Goal: Communication & Community: Answer question/provide support

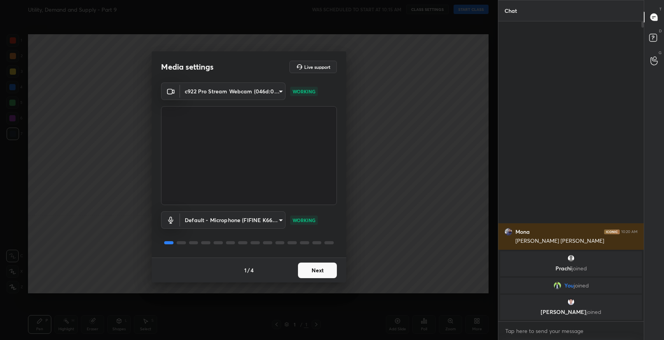
scroll to position [38596, 38419]
click at [332, 268] on button "Next" at bounding box center [317, 270] width 39 height 16
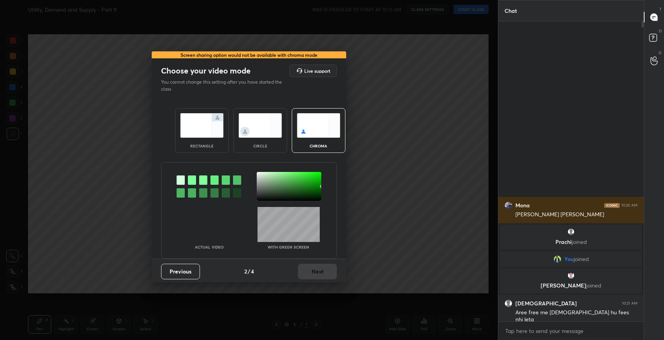
click at [222, 127] on div "rectangle" at bounding box center [202, 130] width 54 height 45
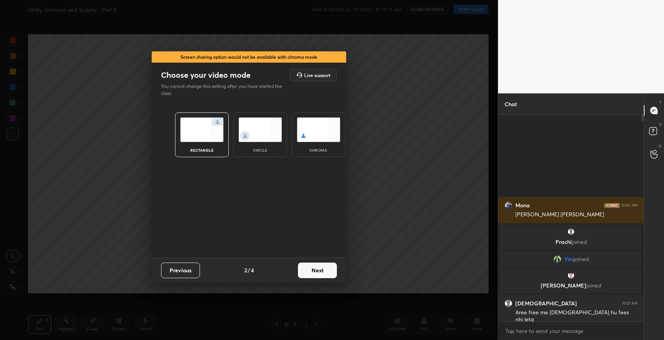
scroll to position [223, 143]
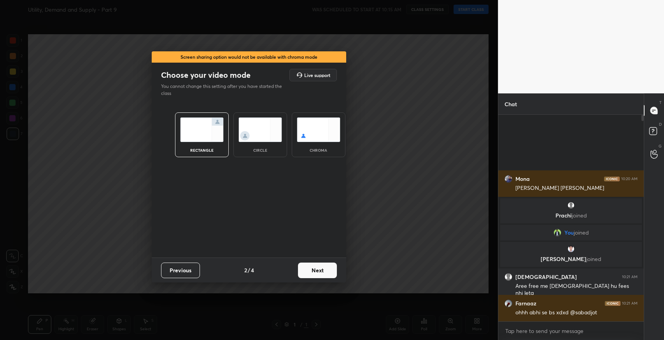
click at [328, 272] on button "Next" at bounding box center [317, 270] width 39 height 16
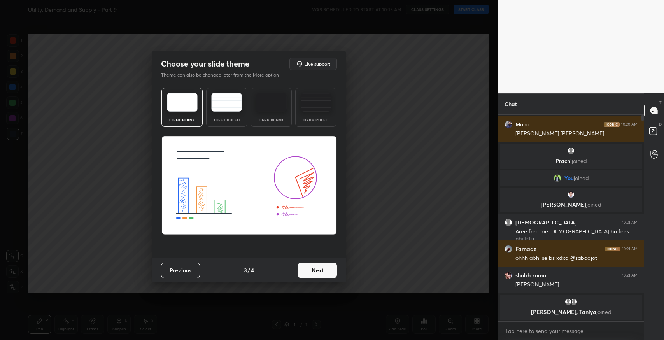
click at [217, 113] on div "Light Ruled" at bounding box center [226, 107] width 41 height 39
click at [308, 273] on button "Next" at bounding box center [317, 270] width 39 height 16
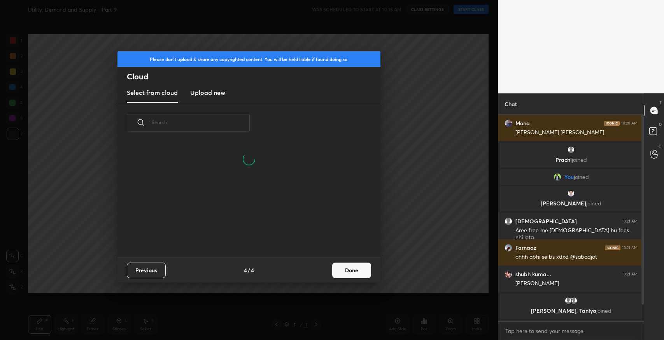
click at [341, 270] on button "Done" at bounding box center [351, 270] width 39 height 16
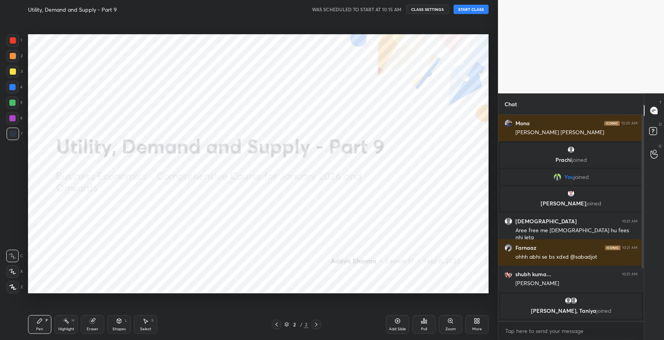
click at [467, 10] on button "START CLASS" at bounding box center [470, 9] width 35 height 9
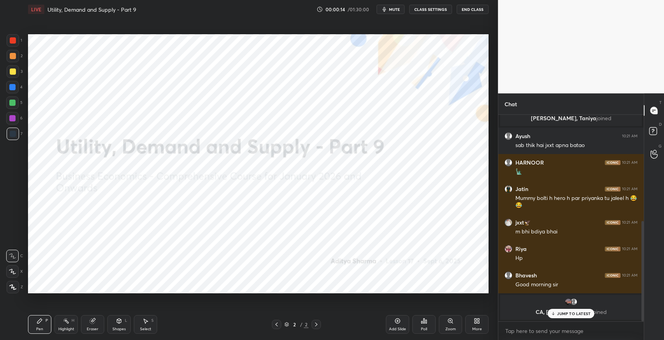
scroll to position [219, 0]
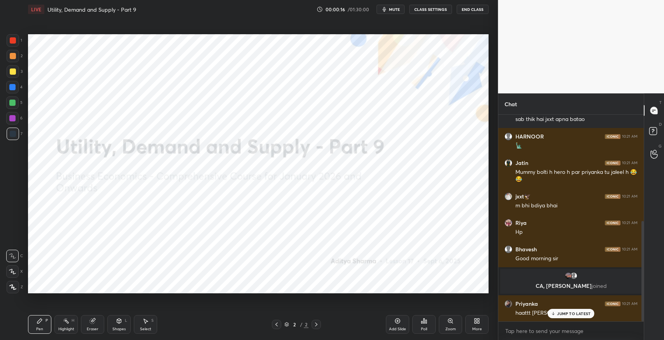
click at [563, 313] on p "JUMP TO LATEST" at bounding box center [573, 313] width 33 height 5
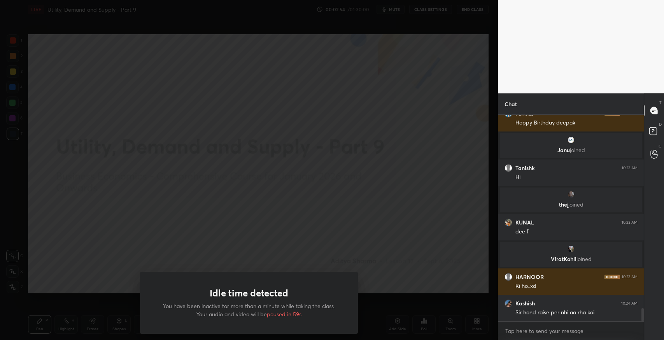
scroll to position [3027, 0]
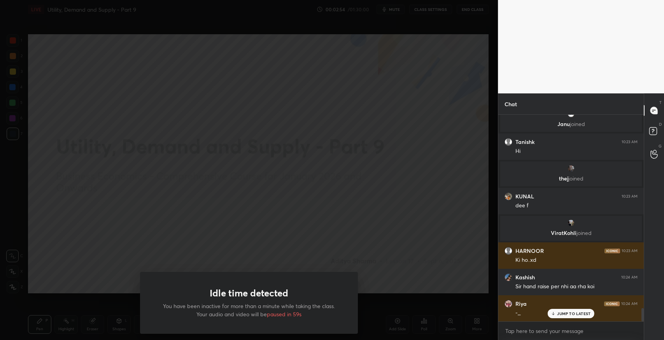
click at [343, 207] on div "Idle time detected You have been inactive for more than a minute while taking t…" at bounding box center [249, 170] width 498 height 340
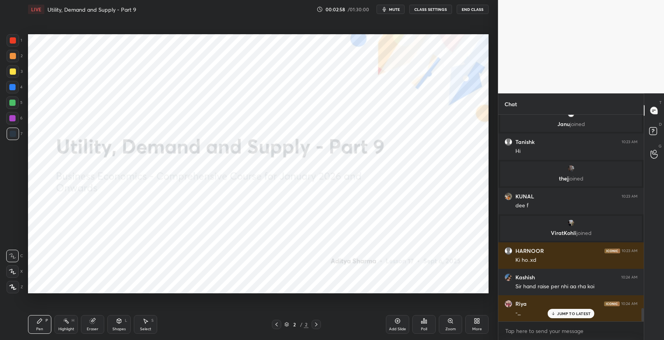
click at [577, 315] on p "JUMP TO LATEST" at bounding box center [573, 313] width 33 height 5
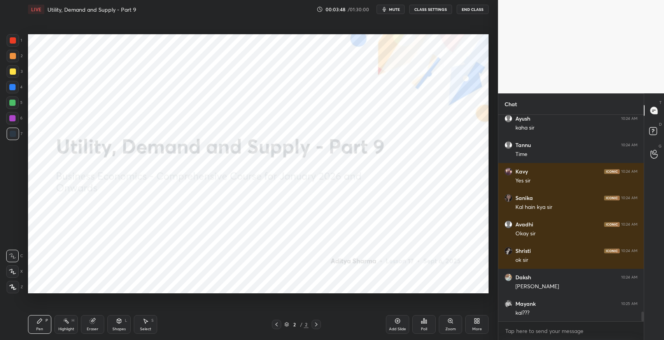
scroll to position [4205, 0]
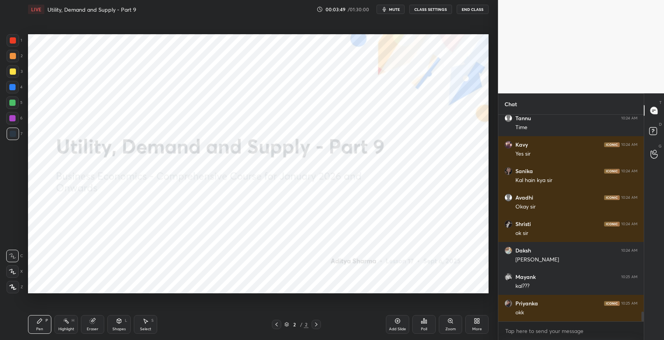
click at [475, 325] on div "More" at bounding box center [476, 324] width 23 height 19
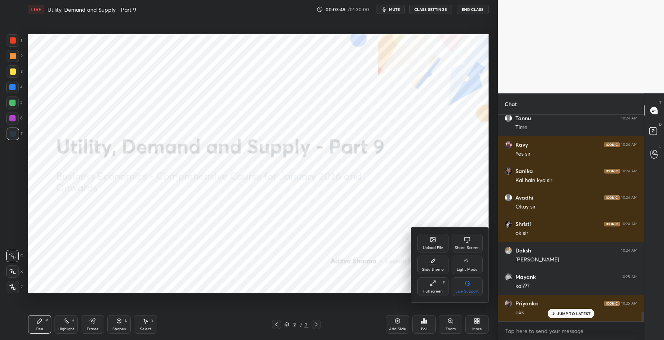
scroll to position [4231, 0]
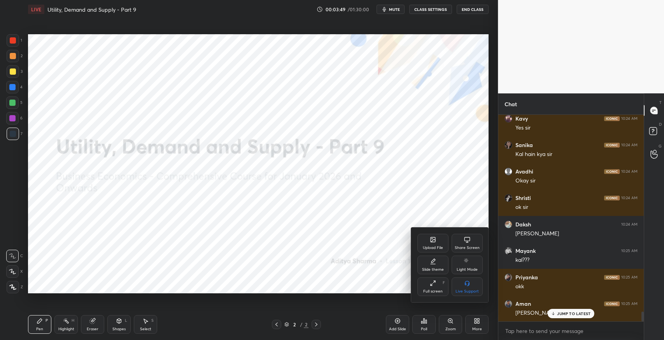
click at [427, 244] on div "Upload File" at bounding box center [432, 243] width 31 height 19
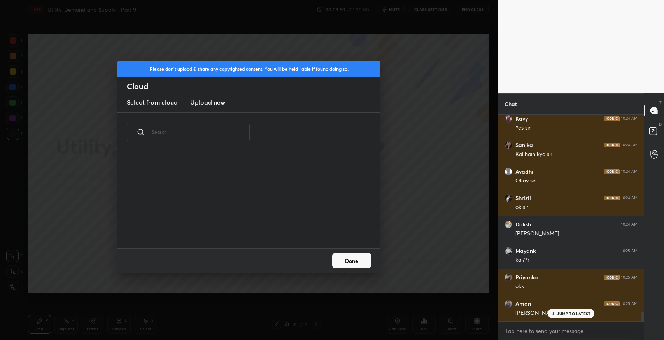
scroll to position [2, 4]
click at [205, 104] on h3 "Upload new" at bounding box center [207, 102] width 35 height 9
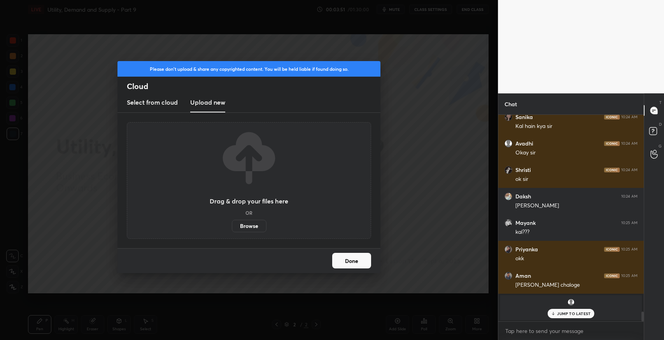
click at [237, 221] on label "Browse" at bounding box center [249, 226] width 35 height 12
click at [232, 221] on input "Browse" at bounding box center [232, 226] width 0 height 12
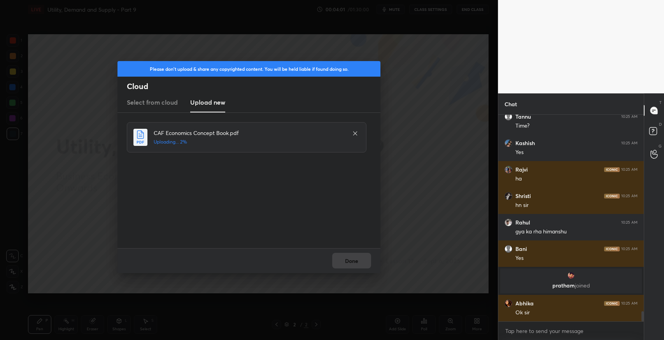
click at [353, 266] on div "Done" at bounding box center [248, 260] width 263 height 25
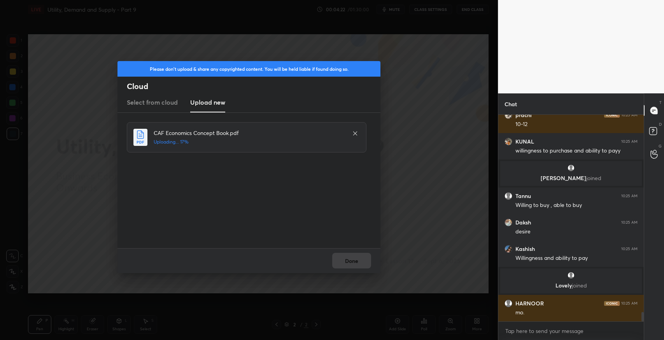
click at [352, 135] on icon at bounding box center [355, 133] width 6 height 6
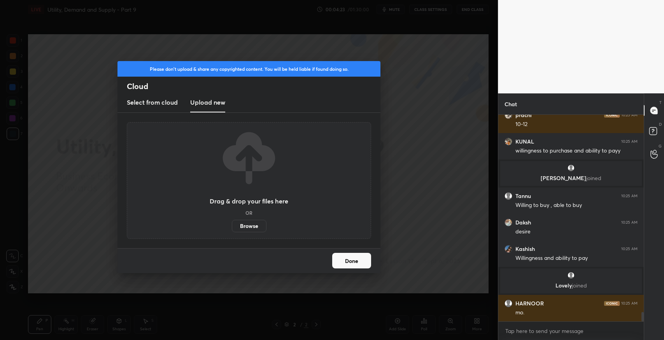
click at [252, 226] on label "Browse" at bounding box center [249, 226] width 35 height 12
click at [232, 226] on input "Browse" at bounding box center [232, 226] width 0 height 12
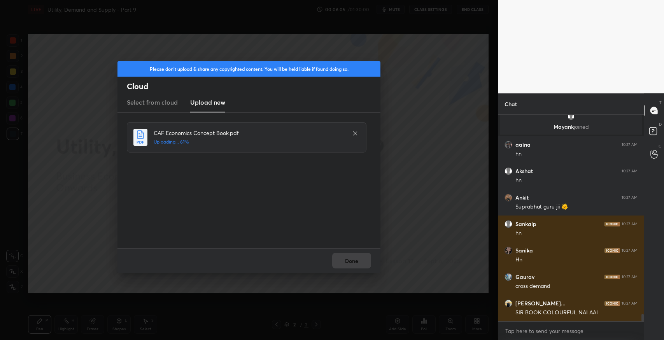
scroll to position [5445, 0]
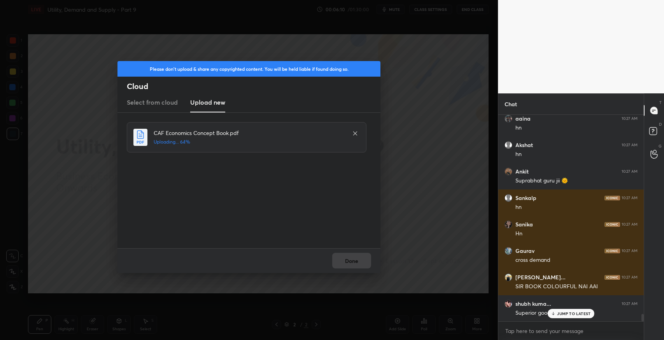
click at [567, 314] on p "JUMP TO LATEST" at bounding box center [573, 313] width 33 height 5
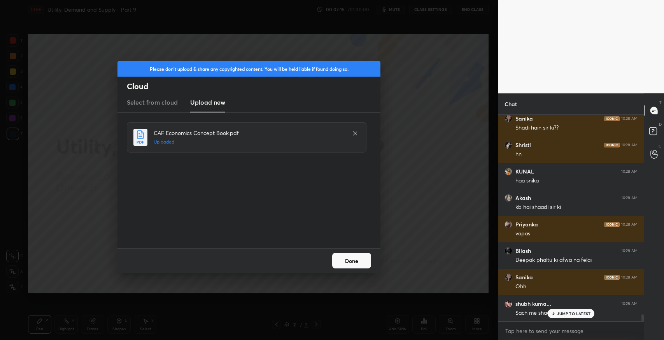
scroll to position [5890, 0]
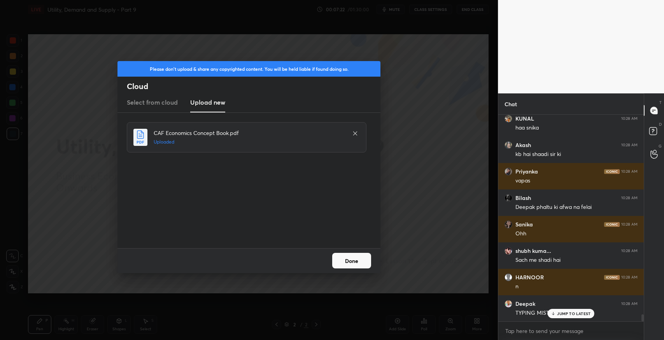
click at [367, 259] on button "Done" at bounding box center [351, 261] width 39 height 16
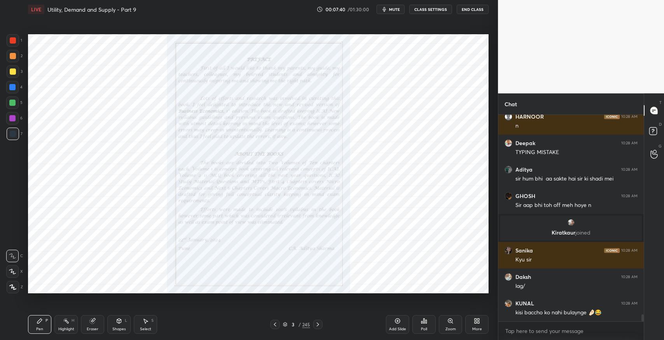
scroll to position [6076, 0]
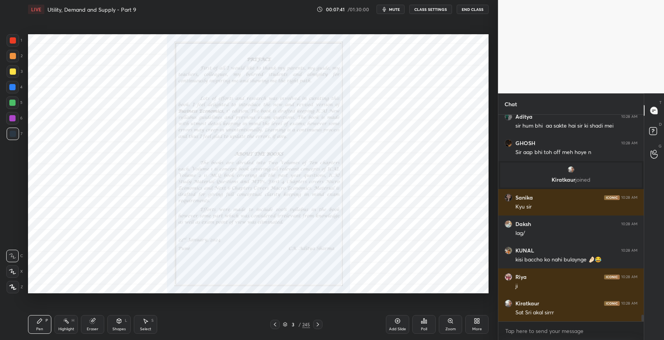
click at [318, 324] on icon at bounding box center [318, 324] width 2 height 4
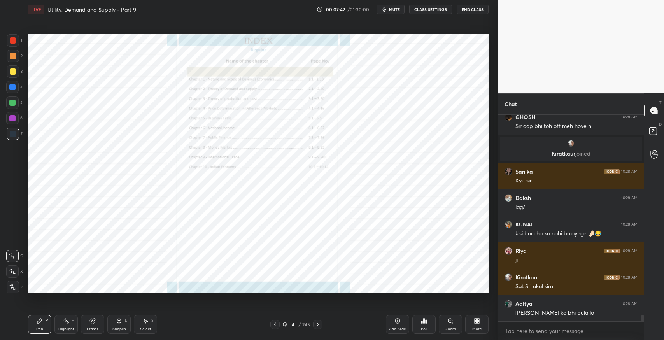
click at [318, 324] on icon at bounding box center [318, 324] width 2 height 4
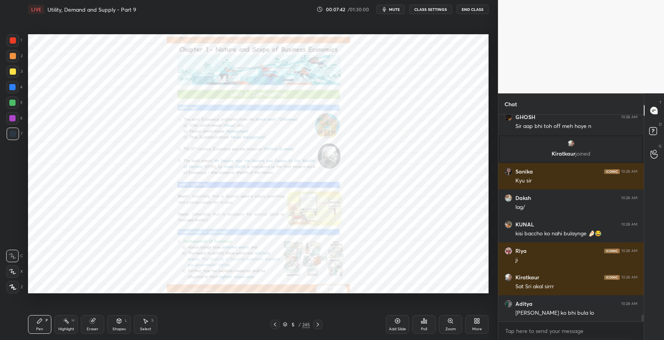
scroll to position [6156, 0]
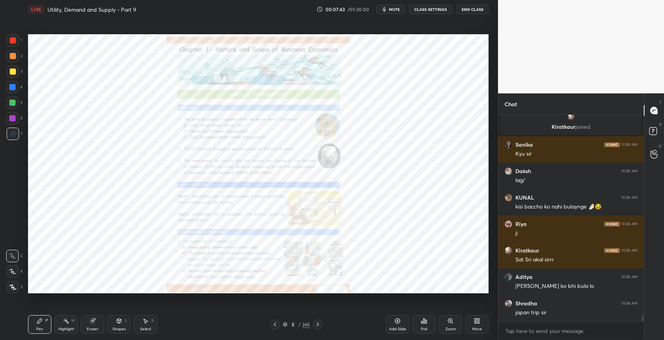
click at [318, 324] on icon at bounding box center [318, 324] width 2 height 4
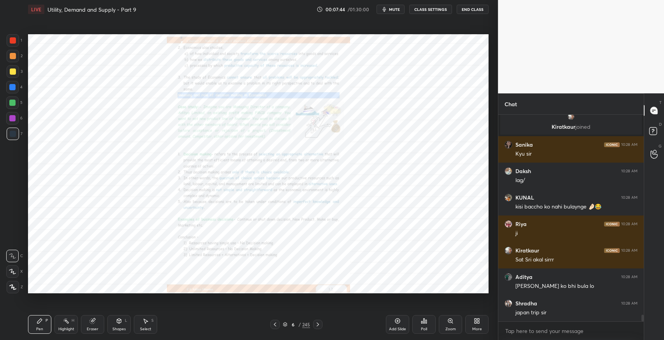
click at [318, 324] on icon at bounding box center [318, 324] width 2 height 4
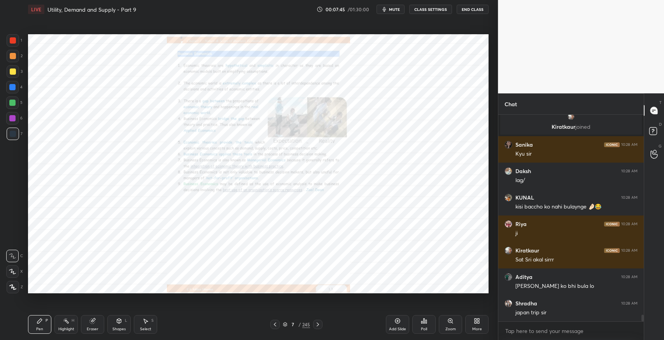
click at [318, 324] on icon at bounding box center [318, 324] width 2 height 4
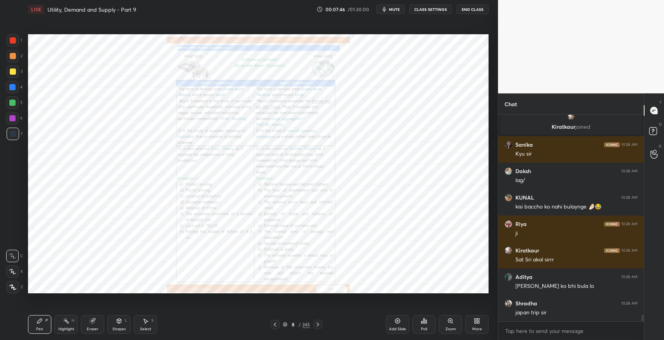
click at [318, 324] on icon at bounding box center [318, 324] width 2 height 4
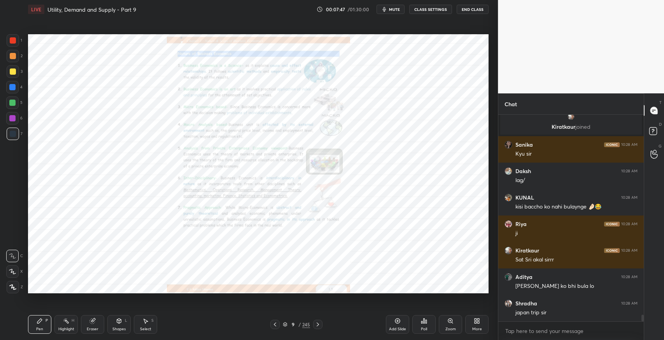
click at [318, 324] on icon at bounding box center [318, 324] width 2 height 4
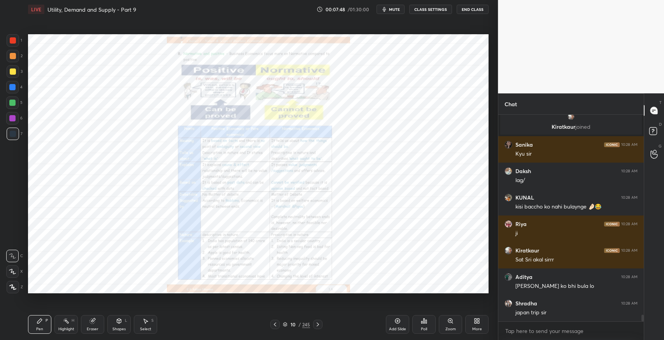
click at [318, 324] on icon at bounding box center [318, 324] width 2 height 4
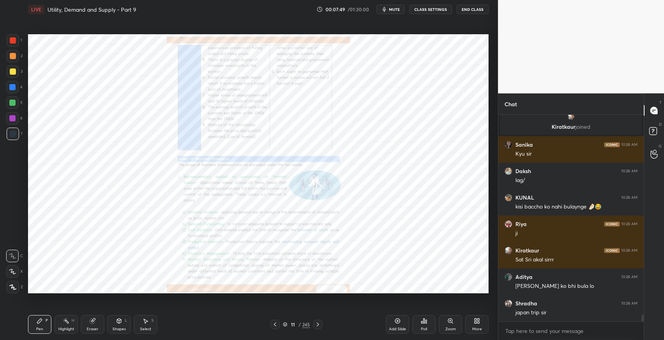
click at [318, 324] on icon at bounding box center [318, 324] width 2 height 4
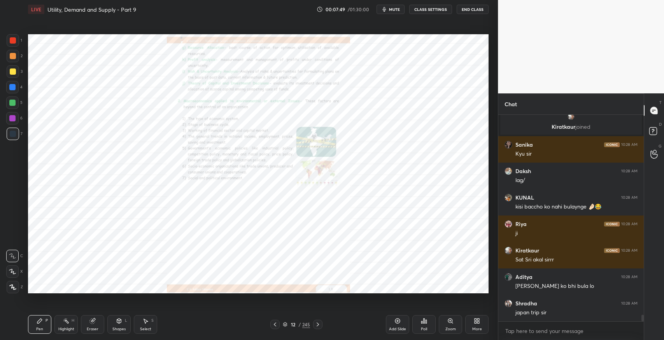
click at [318, 324] on icon at bounding box center [318, 324] width 2 height 4
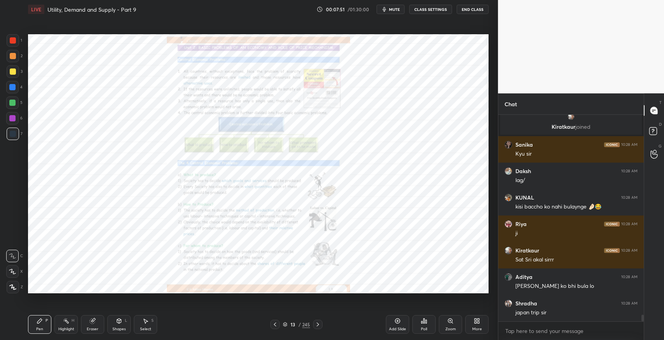
click at [318, 324] on icon at bounding box center [318, 324] width 2 height 4
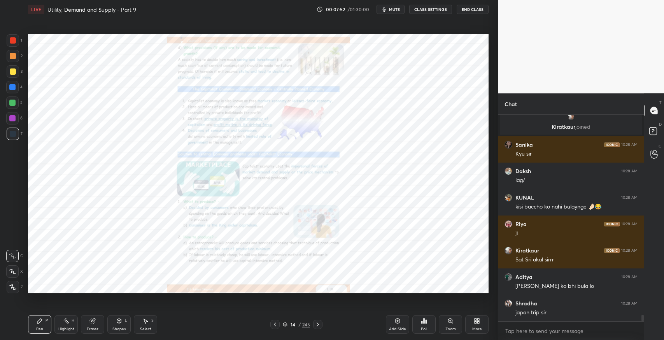
click at [318, 324] on icon at bounding box center [318, 324] width 2 height 4
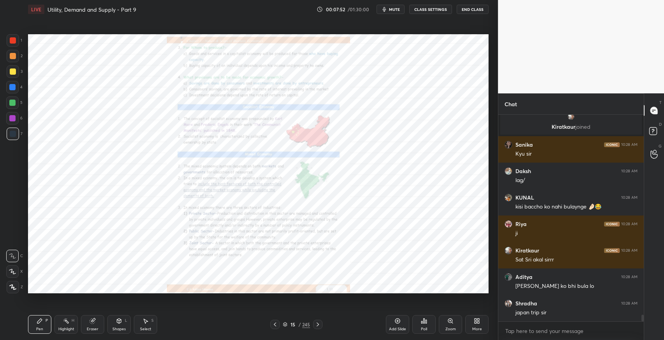
click at [318, 324] on icon at bounding box center [318, 324] width 2 height 4
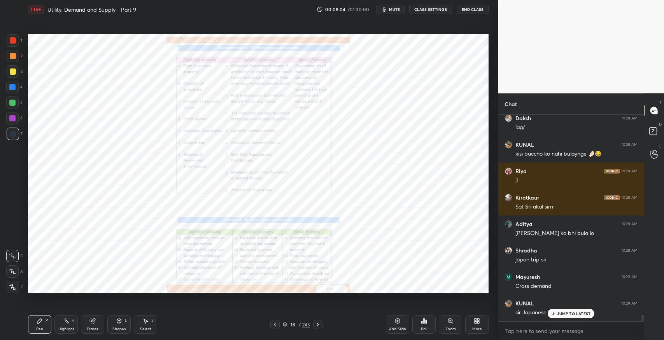
scroll to position [6235, 0]
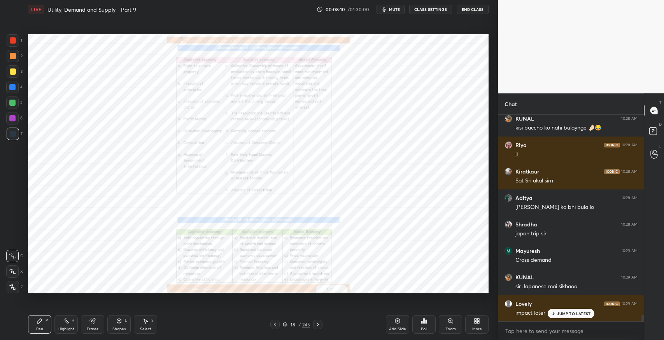
click at [315, 324] on icon at bounding box center [318, 324] width 6 height 6
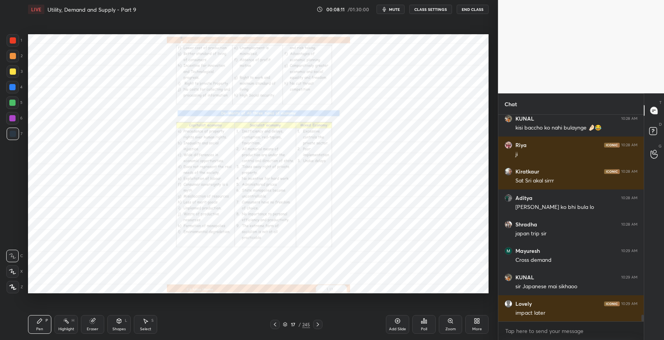
scroll to position [6262, 0]
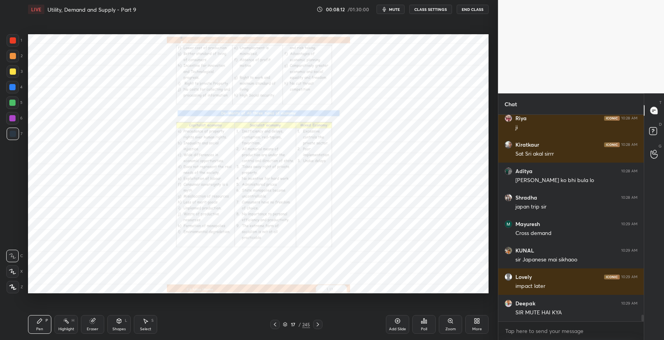
click at [315, 324] on icon at bounding box center [318, 324] width 6 height 6
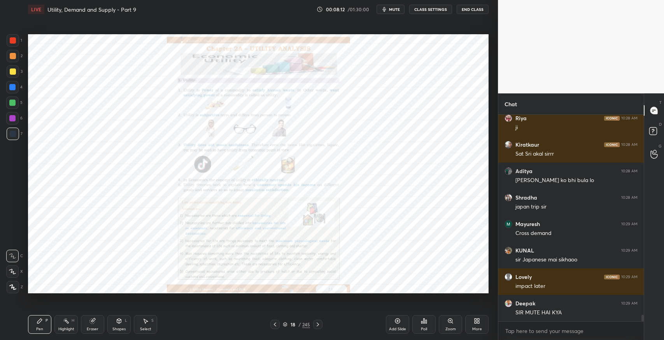
click at [315, 324] on icon at bounding box center [318, 324] width 6 height 6
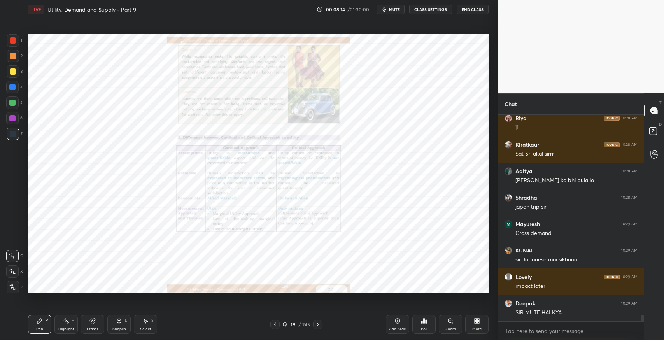
click at [315, 324] on icon at bounding box center [318, 324] width 6 height 6
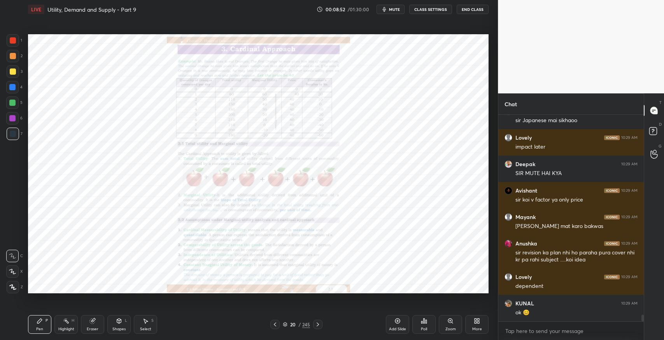
scroll to position [6427, 0]
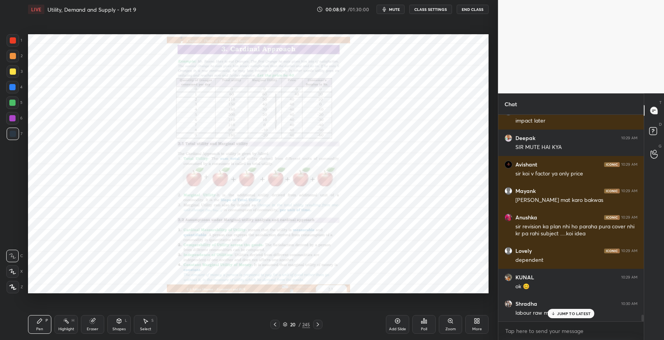
click at [319, 322] on icon at bounding box center [318, 324] width 6 height 6
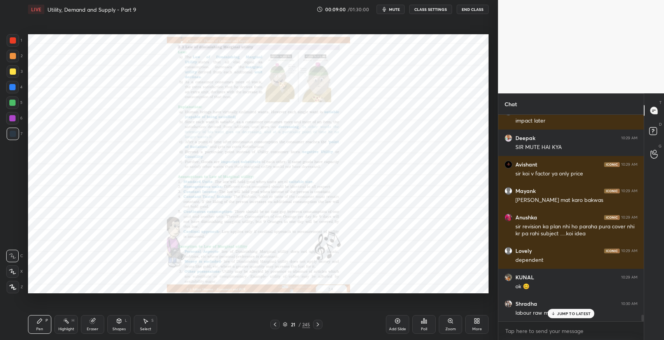
click at [319, 322] on icon at bounding box center [318, 324] width 6 height 6
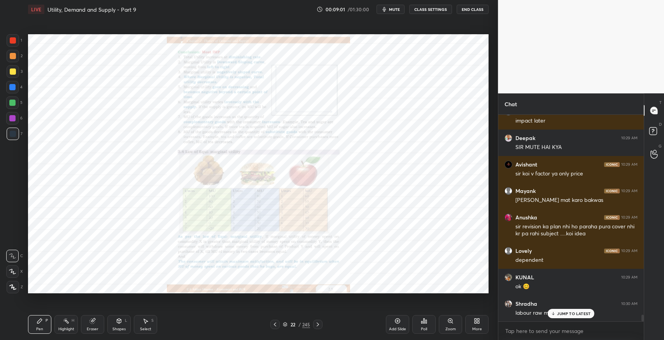
click at [319, 322] on icon at bounding box center [318, 324] width 6 height 6
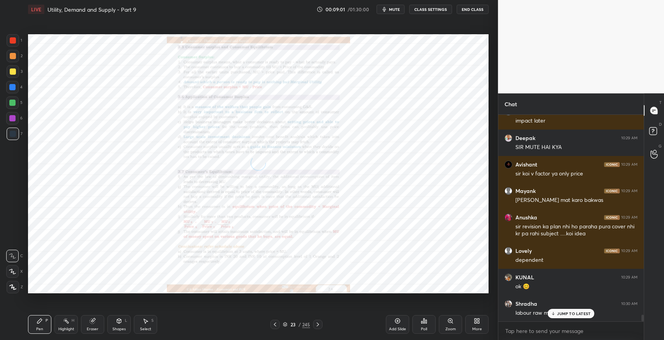
scroll to position [6455, 0]
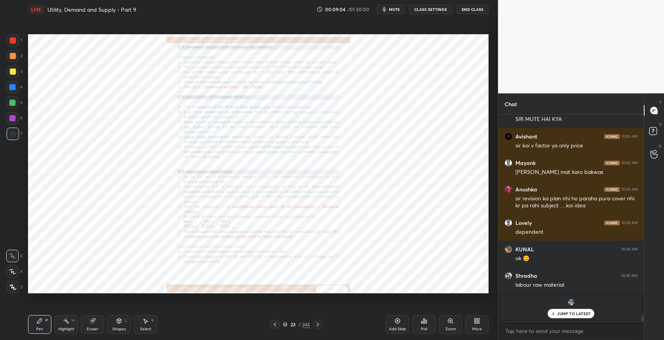
click at [319, 322] on icon at bounding box center [318, 324] width 6 height 6
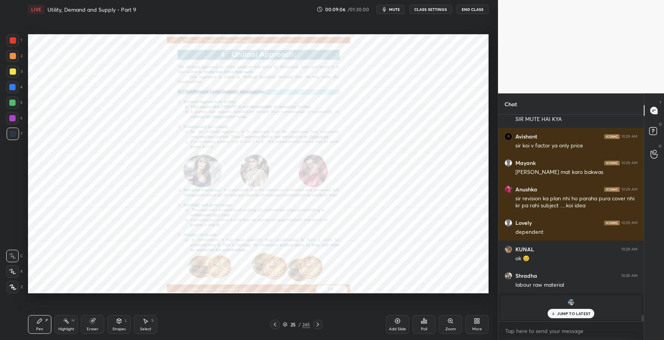
click at [319, 322] on icon at bounding box center [318, 324] width 6 height 6
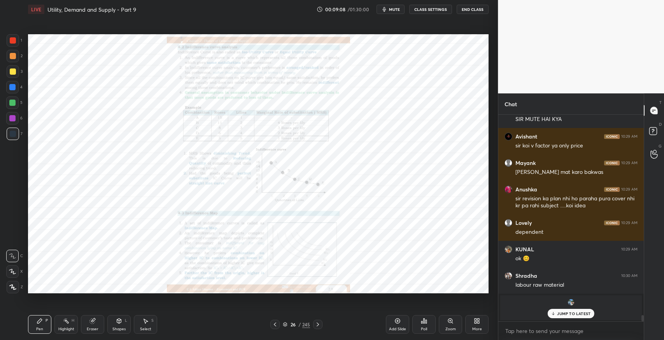
click at [319, 322] on icon at bounding box center [318, 324] width 6 height 6
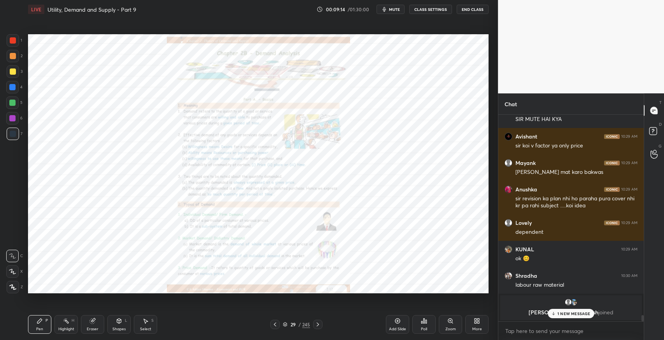
click at [319, 322] on icon at bounding box center [318, 324] width 6 height 6
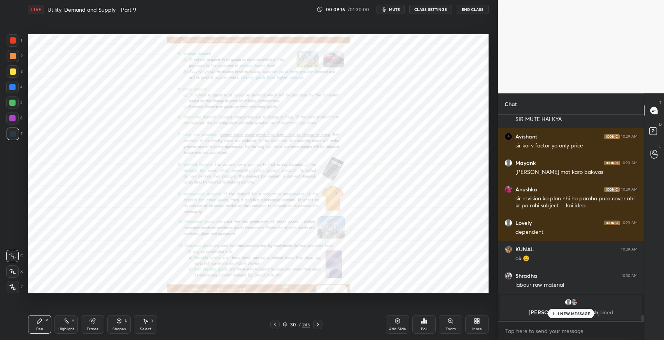
click at [561, 316] on p "1 NEW MESSAGE" at bounding box center [573, 313] width 33 height 5
click at [451, 325] on div "Zoom" at bounding box center [450, 324] width 23 height 19
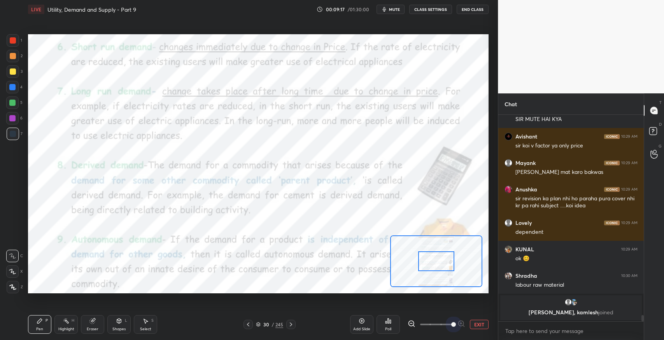
click at [451, 325] on span at bounding box center [436, 324] width 33 height 17
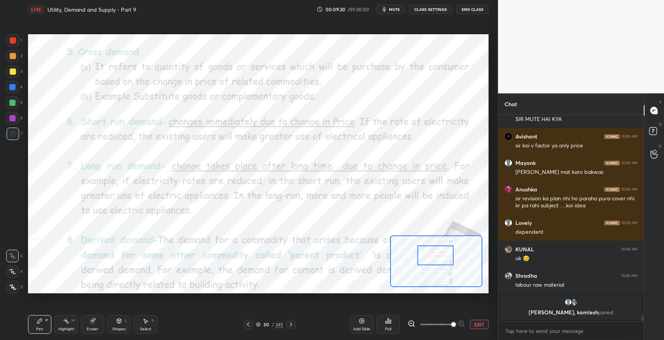
drag, startPoint x: 431, startPoint y: 258, endPoint x: 430, endPoint y: 252, distance: 5.5
click at [430, 252] on div at bounding box center [435, 255] width 36 height 20
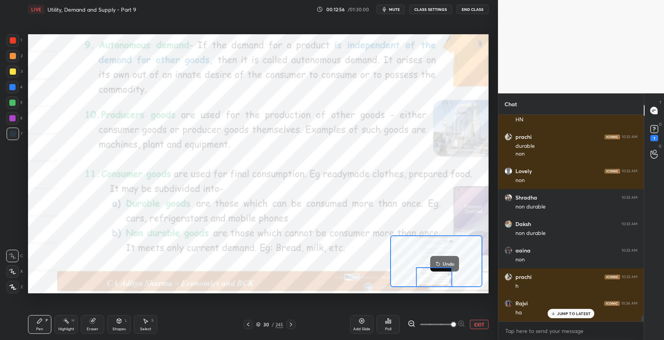
scroll to position [7276, 0]
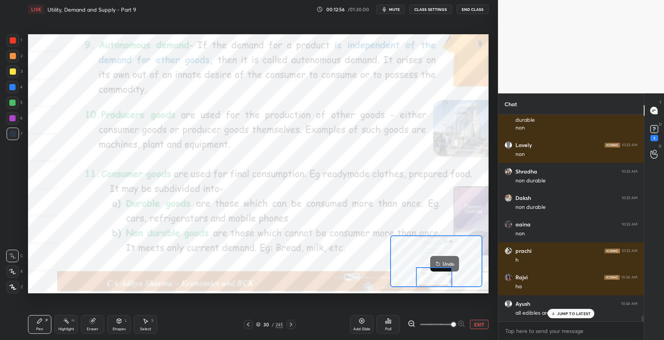
click at [290, 324] on icon at bounding box center [291, 324] width 6 height 6
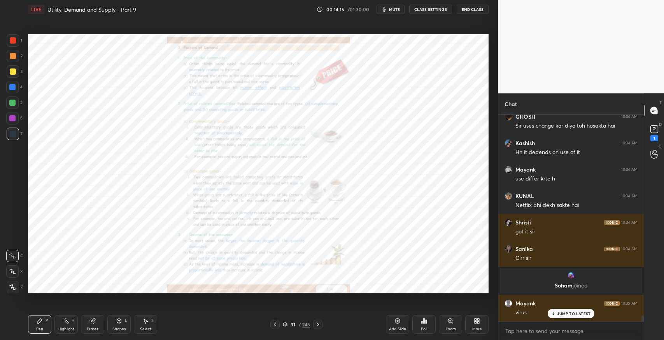
scroll to position [7339, 0]
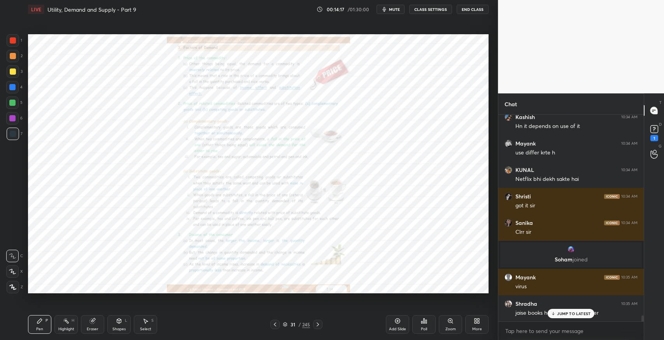
click at [567, 313] on p "JUMP TO LATEST" at bounding box center [573, 313] width 33 height 5
click at [450, 320] on icon at bounding box center [450, 320] width 2 height 0
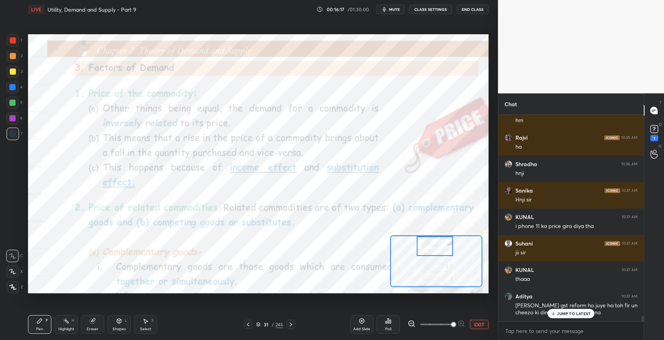
scroll to position [7902, 0]
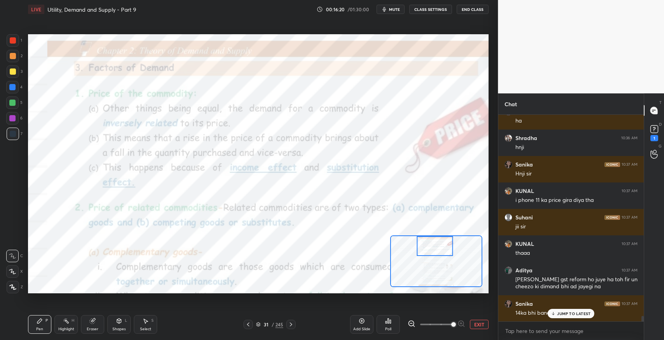
click at [570, 313] on p "JUMP TO LATEST" at bounding box center [573, 313] width 33 height 5
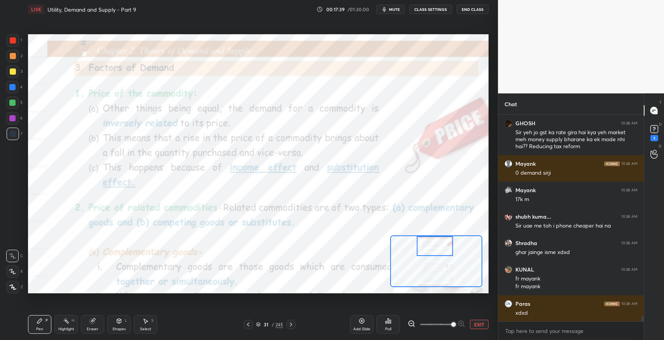
scroll to position [8487, 0]
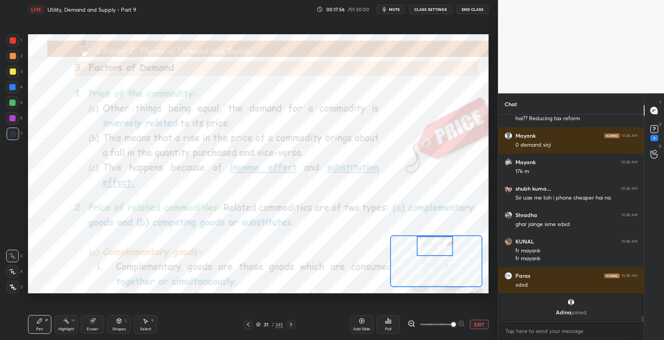
click at [95, 330] on div "Eraser" at bounding box center [93, 329] width 12 height 4
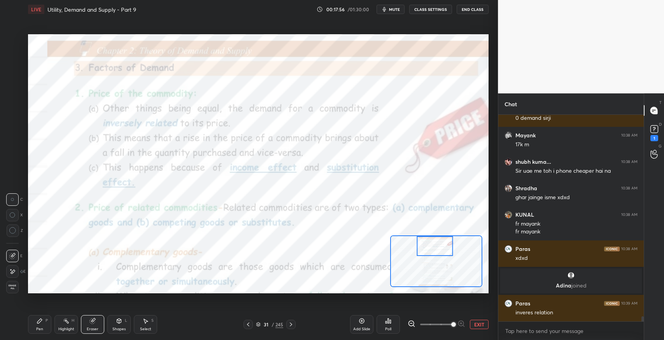
scroll to position [8162, 0]
click at [41, 321] on icon at bounding box center [40, 321] width 6 height 6
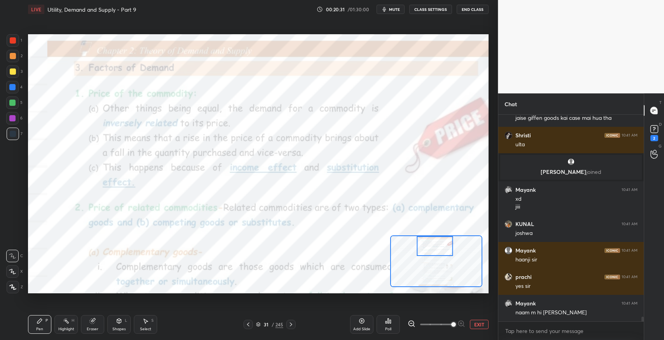
scroll to position [9126, 0]
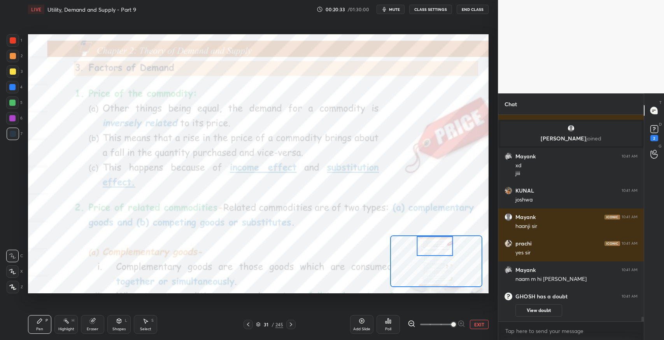
click at [294, 327] on div at bounding box center [290, 324] width 9 height 9
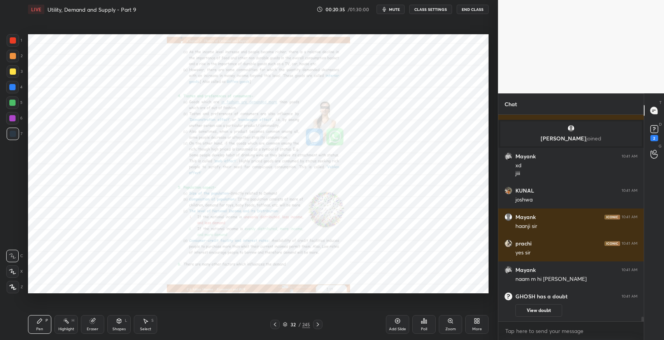
click at [317, 324] on icon at bounding box center [318, 324] width 6 height 6
click at [320, 324] on icon at bounding box center [318, 324] width 6 height 6
click at [272, 322] on icon at bounding box center [275, 324] width 6 height 6
click at [274, 324] on icon at bounding box center [275, 324] width 6 height 6
click at [278, 324] on icon at bounding box center [275, 324] width 6 height 6
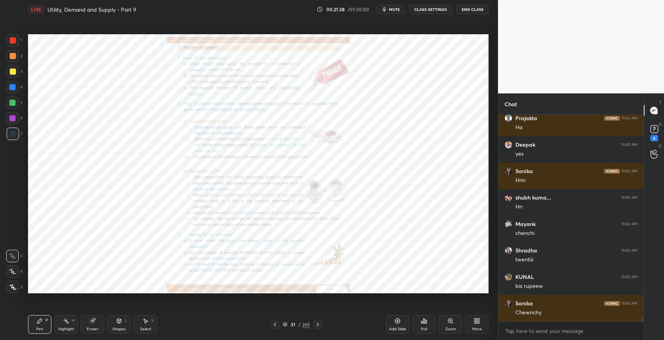
scroll to position [9796, 0]
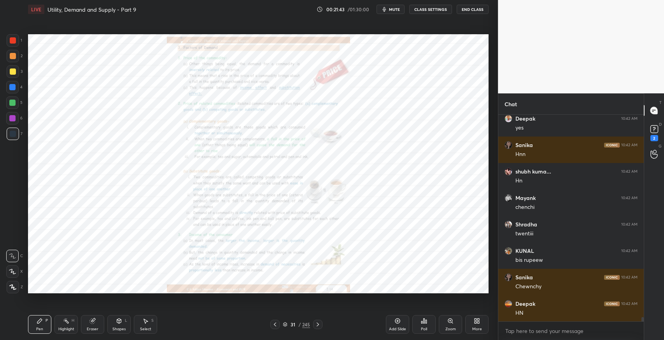
click at [145, 324] on div "Select S" at bounding box center [145, 324] width 23 height 19
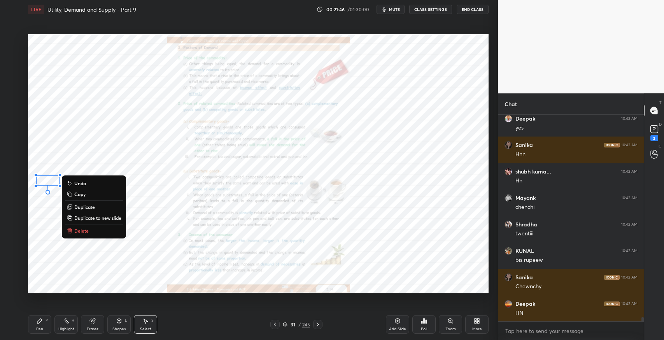
click at [44, 321] on div "Pen P" at bounding box center [39, 324] width 23 height 19
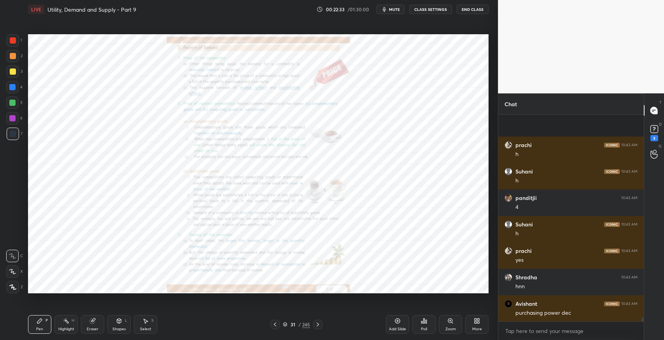
scroll to position [10863, 0]
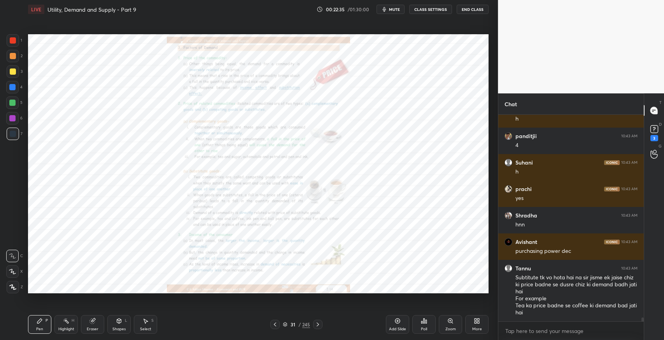
click at [95, 324] on div "Eraser" at bounding box center [92, 324] width 23 height 19
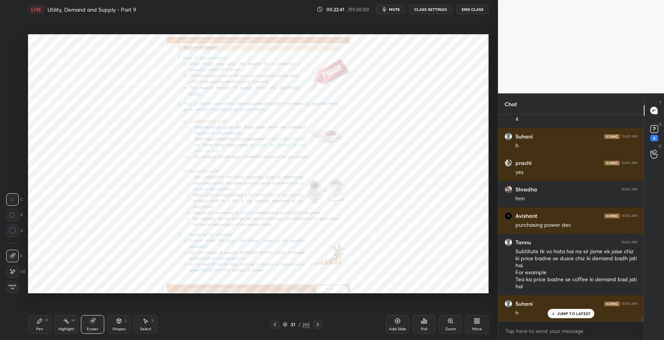
click at [47, 327] on div "Pen P" at bounding box center [39, 324] width 23 height 19
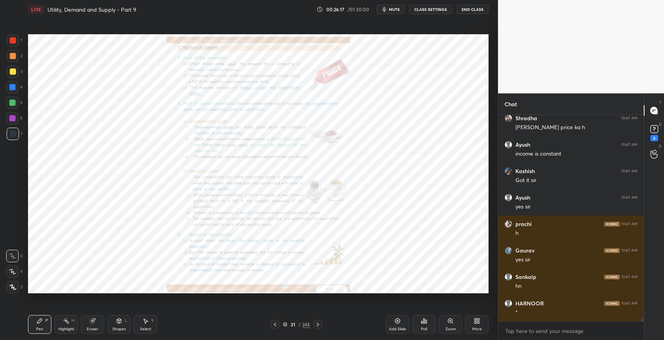
scroll to position [11853, 0]
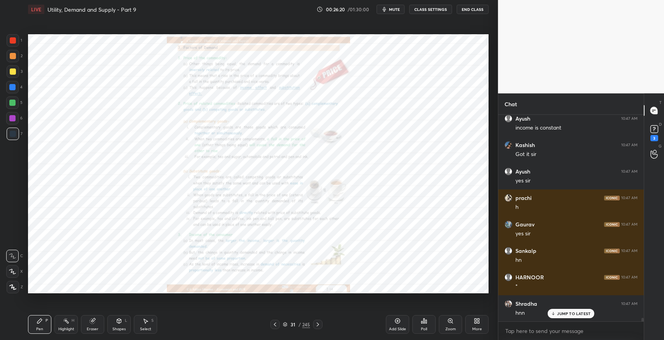
click at [93, 322] on icon at bounding box center [92, 320] width 5 height 5
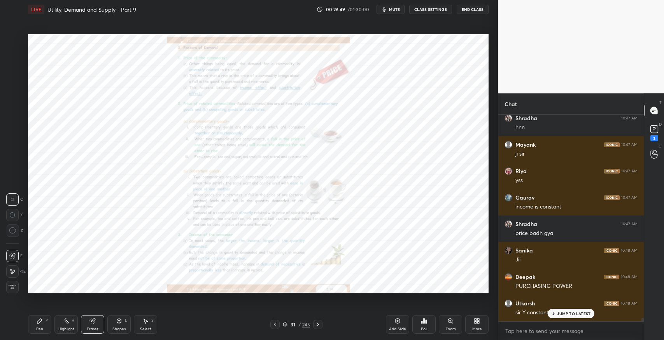
scroll to position [12065, 0]
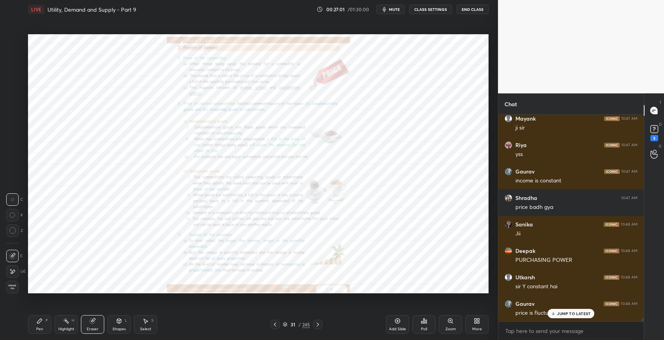
click at [37, 319] on icon at bounding box center [40, 321] width 6 height 6
click at [88, 319] on div "Eraser" at bounding box center [92, 324] width 23 height 19
click at [39, 318] on icon at bounding box center [40, 321] width 6 height 6
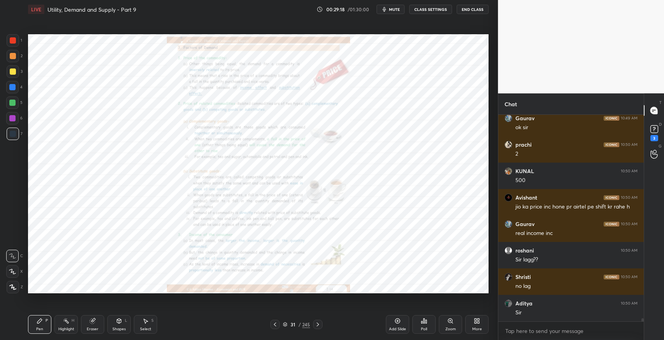
scroll to position [12764, 0]
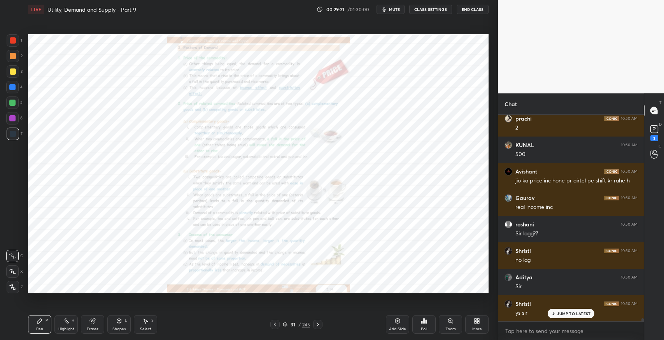
click at [450, 324] on div "Zoom" at bounding box center [450, 324] width 23 height 19
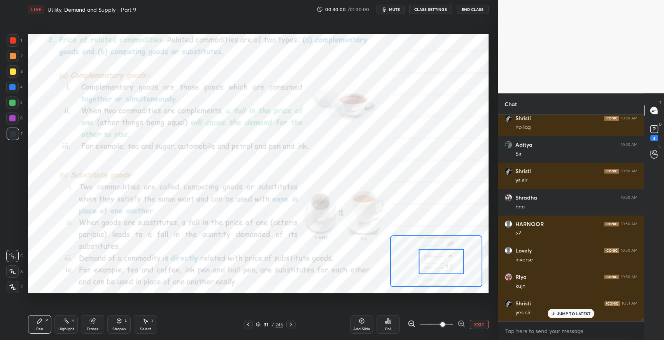
scroll to position [12930, 0]
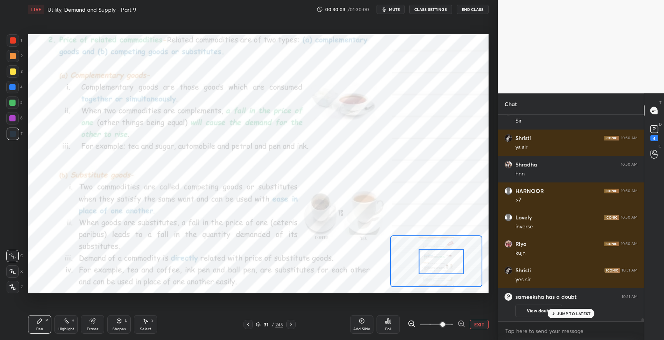
click at [653, 138] on div "4" at bounding box center [654, 138] width 8 height 6
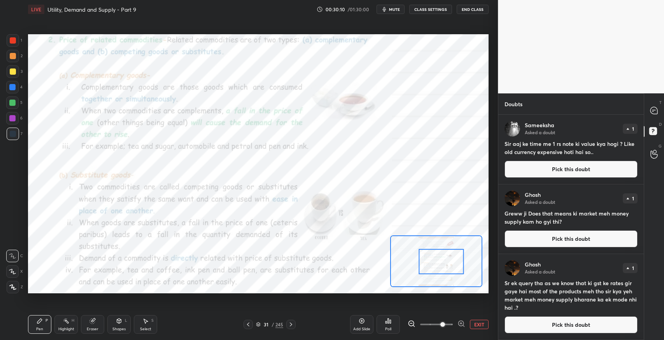
click at [653, 111] on icon at bounding box center [652, 111] width 1 height 0
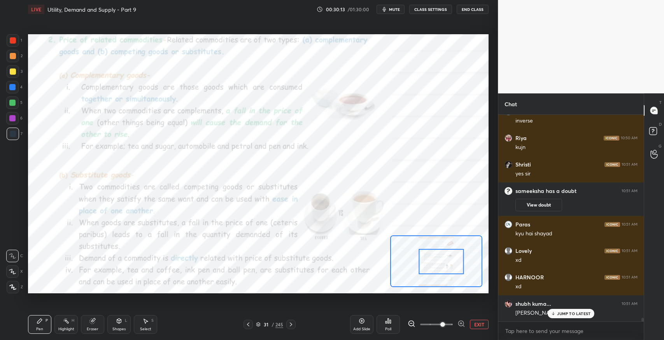
scroll to position [12574, 0]
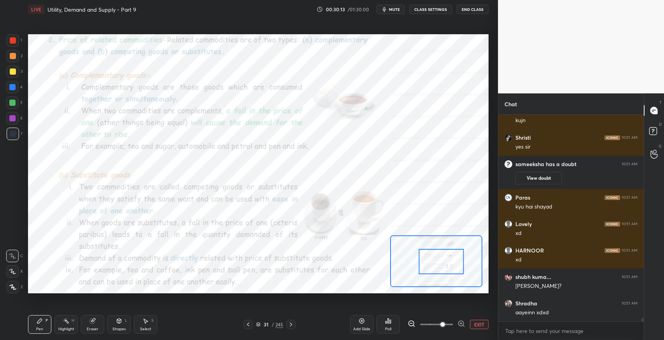
click at [562, 314] on div "aayeinn xdxd" at bounding box center [576, 313] width 122 height 8
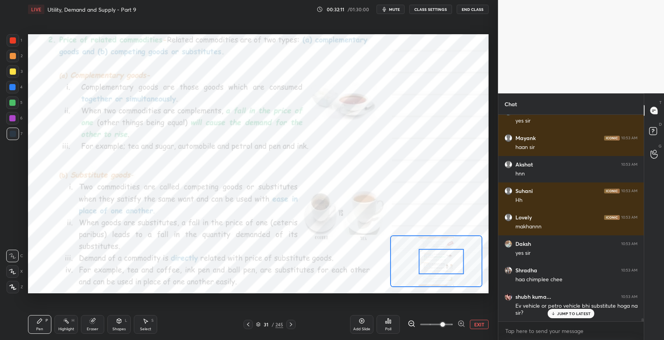
scroll to position [2, 2]
click at [557, 297] on p "JUMP TO LATEST" at bounding box center [573, 297] width 33 height 5
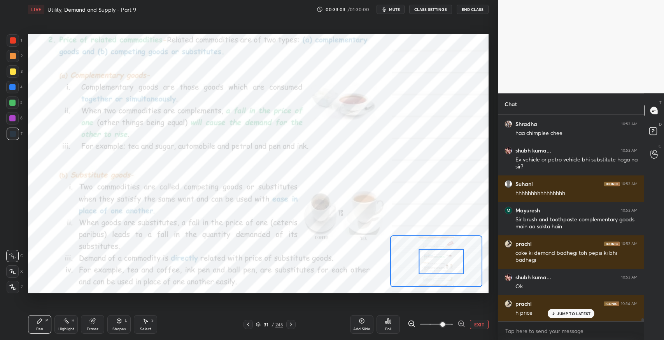
scroll to position [13318, 0]
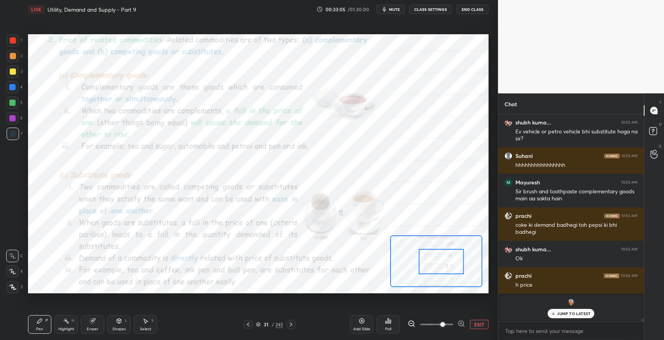
click at [293, 324] on icon at bounding box center [291, 324] width 6 height 6
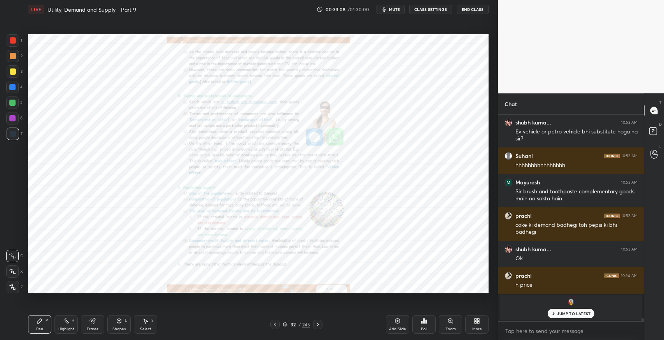
click at [274, 327] on icon at bounding box center [275, 324] width 6 height 6
click at [446, 327] on div "Zoom" at bounding box center [450, 329] width 10 height 4
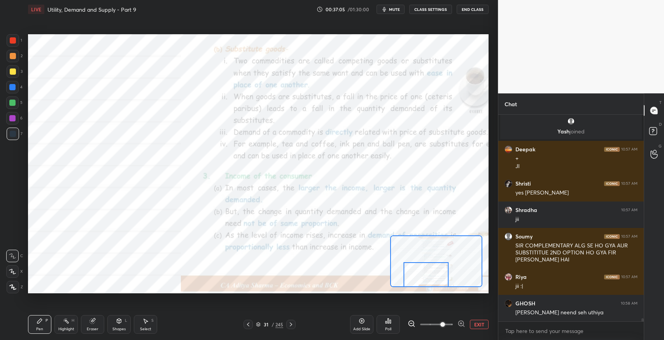
scroll to position [14089, 0]
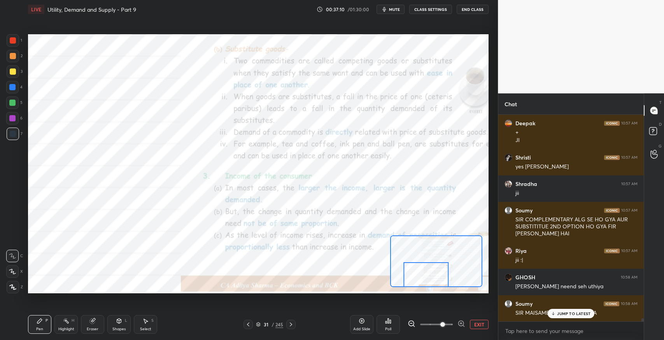
click at [565, 313] on p "JUMP TO LATEST" at bounding box center [573, 313] width 33 height 5
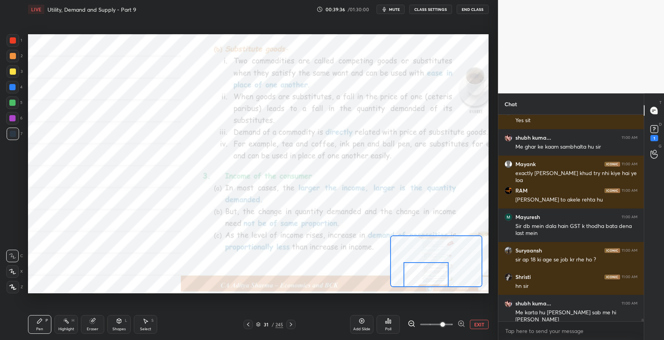
scroll to position [14799, 0]
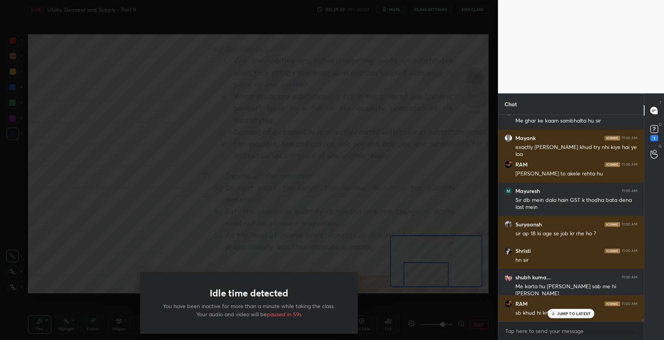
click at [202, 100] on div "Idle time detected You have been inactive for more than a minute while taking t…" at bounding box center [249, 170] width 498 height 340
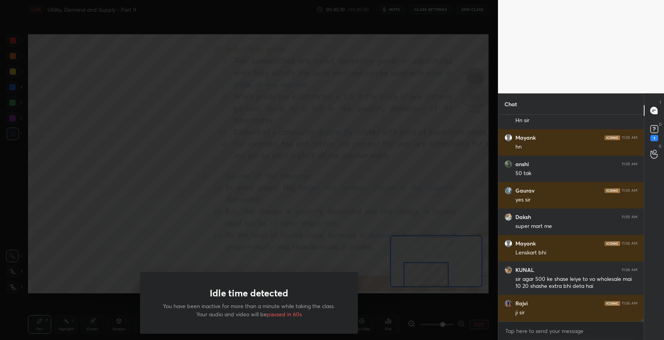
scroll to position [17286, 0]
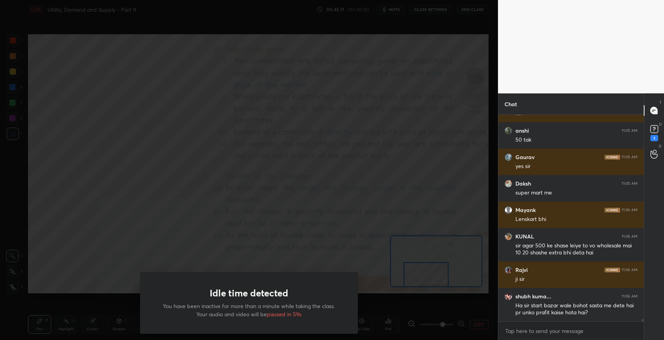
click at [143, 156] on div "Idle time detected You have been inactive for more than a minute while taking t…" at bounding box center [249, 170] width 498 height 340
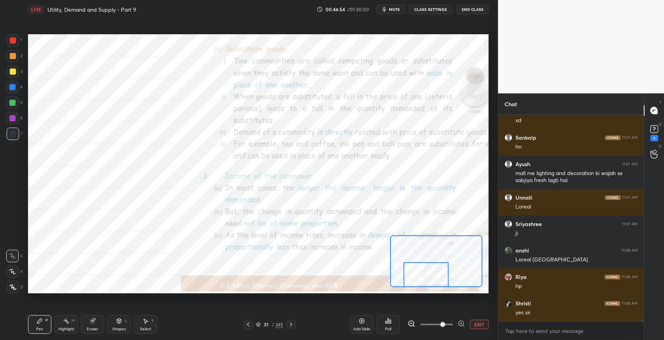
scroll to position [16811, 0]
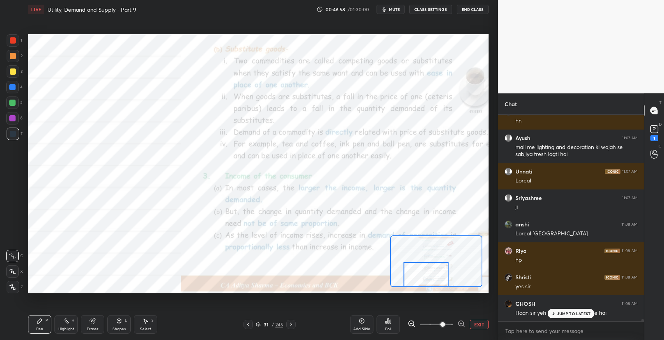
click at [562, 314] on p "JUMP TO LATEST" at bounding box center [573, 313] width 33 height 5
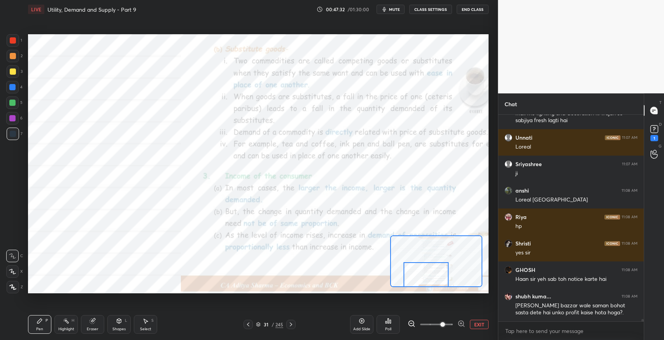
scroll to position [16871, 0]
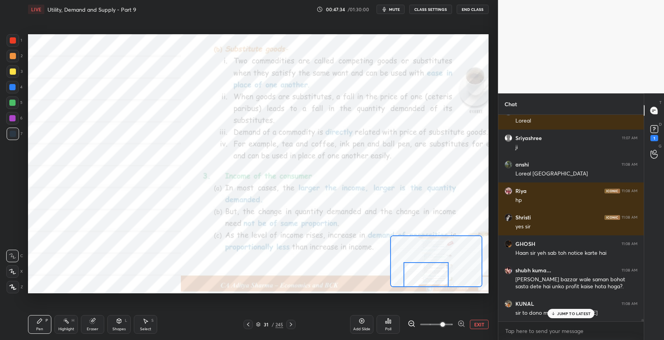
click at [560, 317] on div "JUMP TO LATEST" at bounding box center [571, 313] width 47 height 9
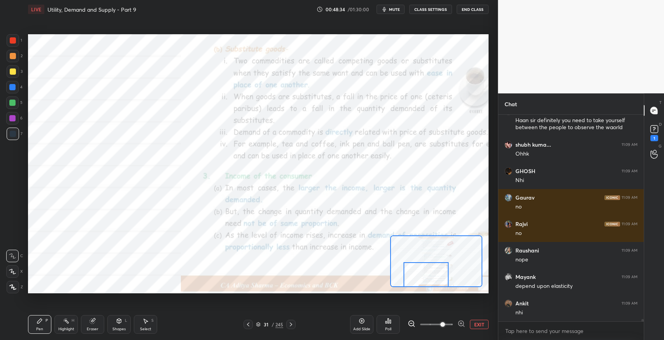
scroll to position [17171, 0]
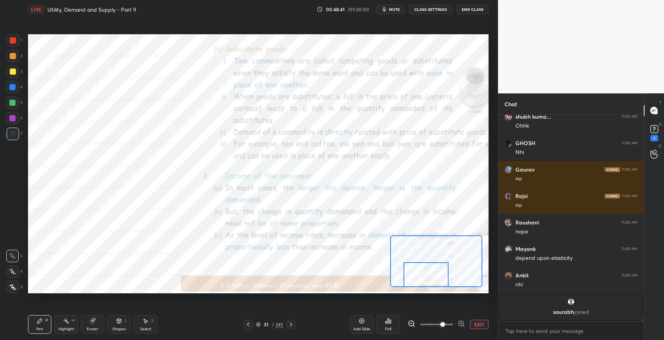
click at [290, 324] on icon at bounding box center [291, 324] width 6 height 6
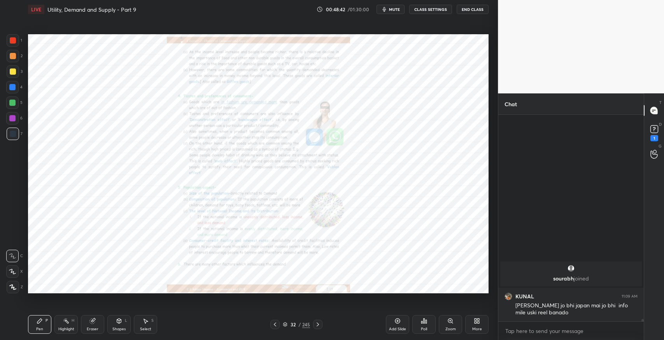
scroll to position [16929, 0]
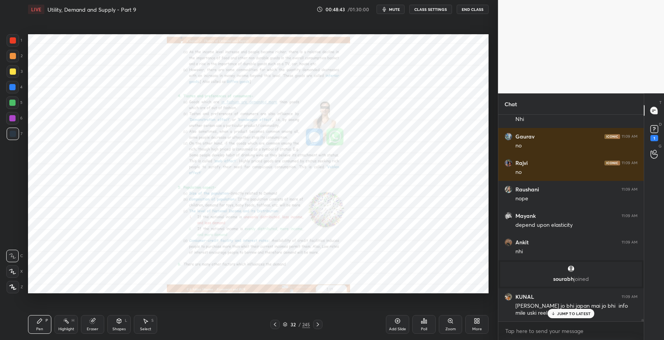
click at [448, 327] on div "Zoom" at bounding box center [450, 329] width 10 height 4
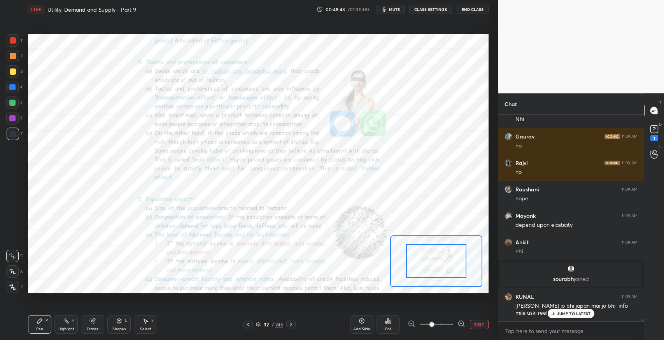
click at [457, 324] on icon at bounding box center [461, 324] width 8 height 8
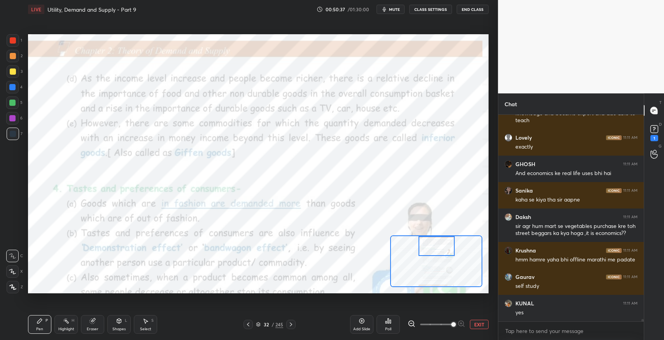
scroll to position [17362, 0]
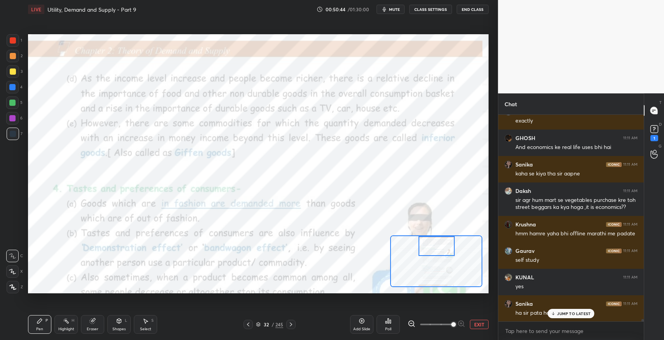
click at [565, 313] on p "JUMP TO LATEST" at bounding box center [573, 313] width 33 height 5
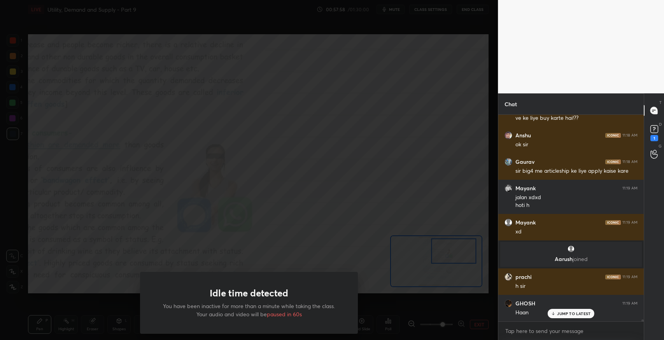
scroll to position [19854, 0]
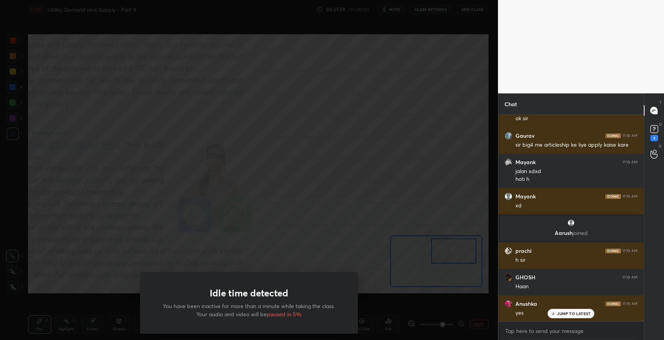
click at [124, 183] on div "Idle time detected You have been inactive for more than a minute while taking t…" at bounding box center [249, 170] width 498 height 340
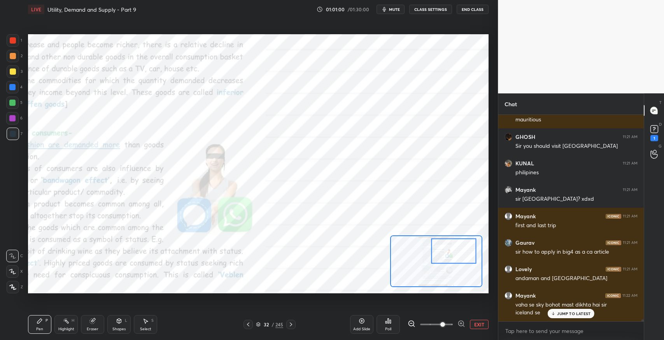
scroll to position [22256, 0]
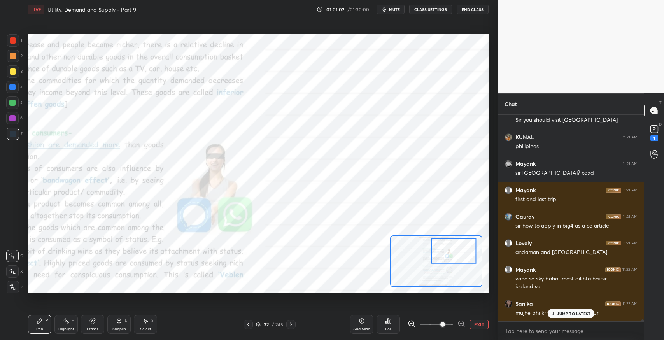
click at [562, 314] on p "JUMP TO LATEST" at bounding box center [573, 313] width 33 height 5
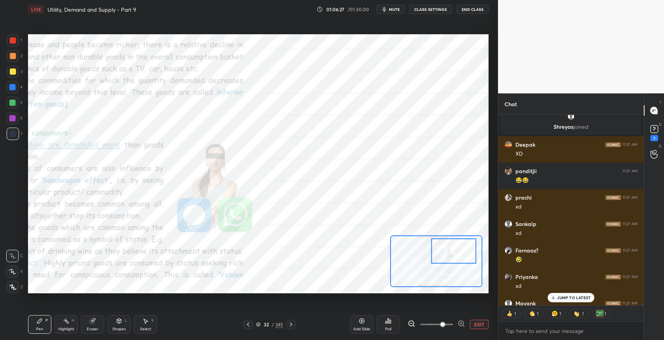
scroll to position [22548, 0]
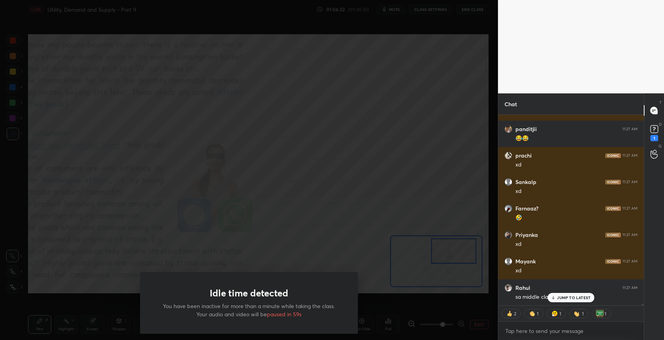
click at [320, 163] on div "Idle time detected You have been inactive for more than a minute while taking t…" at bounding box center [249, 170] width 498 height 340
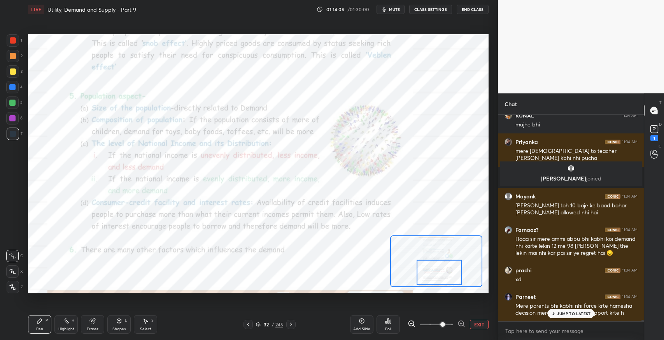
scroll to position [25160, 0]
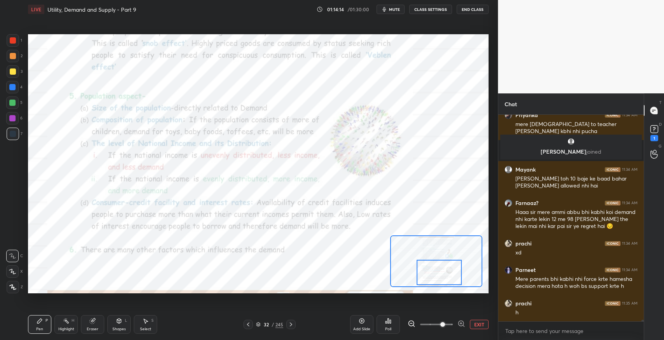
click at [352, 329] on div "Add Slide" at bounding box center [361, 324] width 23 height 19
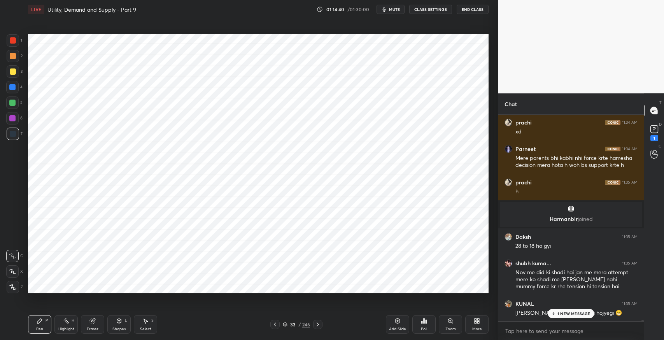
scroll to position [24567, 0]
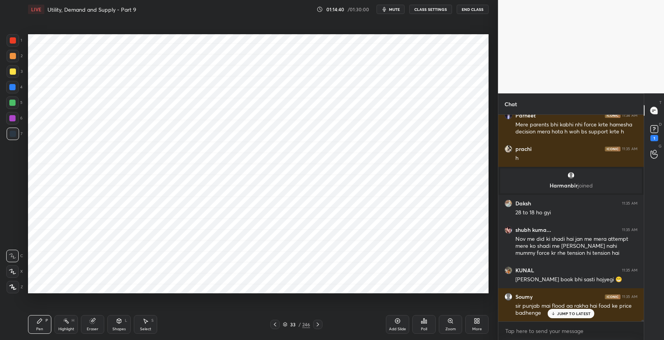
click at [563, 314] on p "JUMP TO LATEST" at bounding box center [573, 313] width 33 height 5
click at [93, 321] on icon at bounding box center [92, 320] width 5 height 5
click at [12, 288] on span "Erase all" at bounding box center [13, 286] width 12 height 5
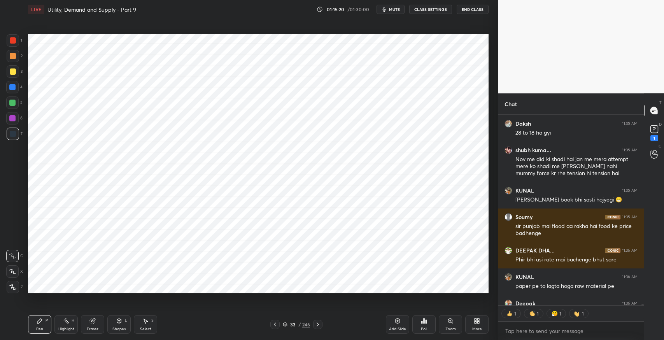
scroll to position [24688, 0]
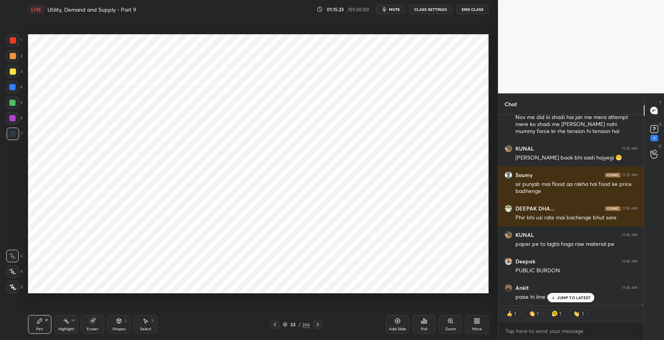
click at [568, 300] on p "JUMP TO LATEST" at bounding box center [573, 297] width 33 height 5
click at [272, 325] on icon at bounding box center [275, 324] width 6 height 6
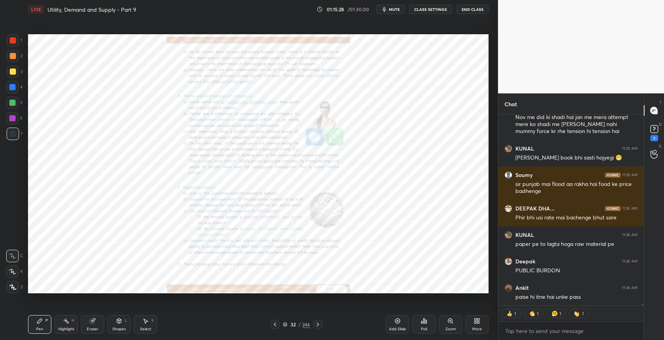
click at [277, 324] on icon at bounding box center [275, 324] width 6 height 6
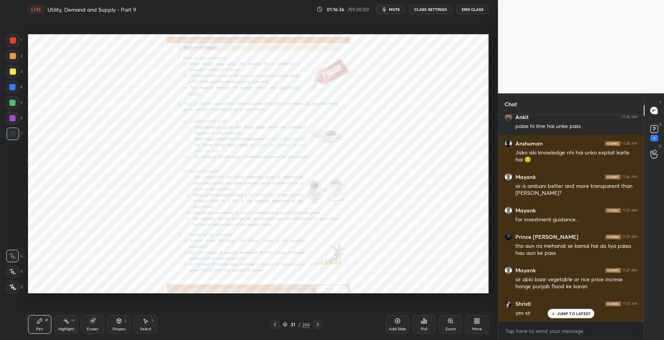
scroll to position [24886, 0]
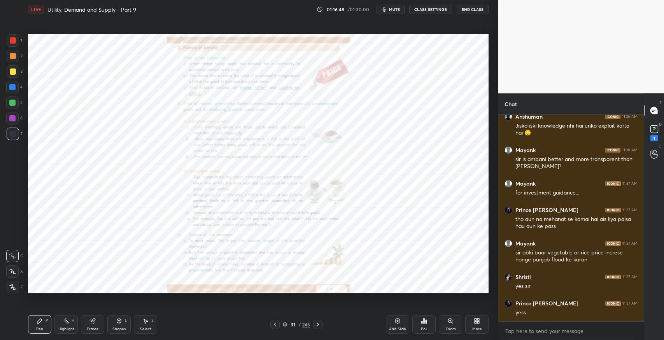
click at [317, 324] on icon at bounding box center [318, 324] width 6 height 6
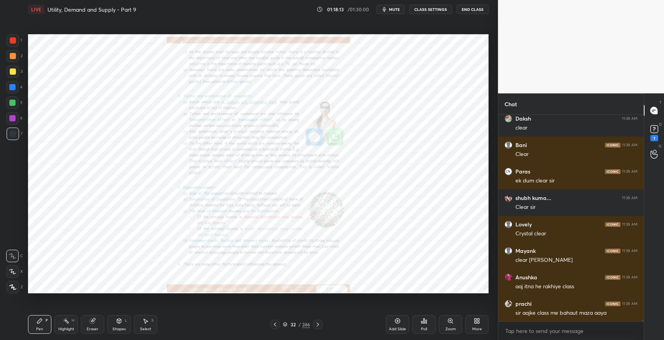
scroll to position [25275, 0]
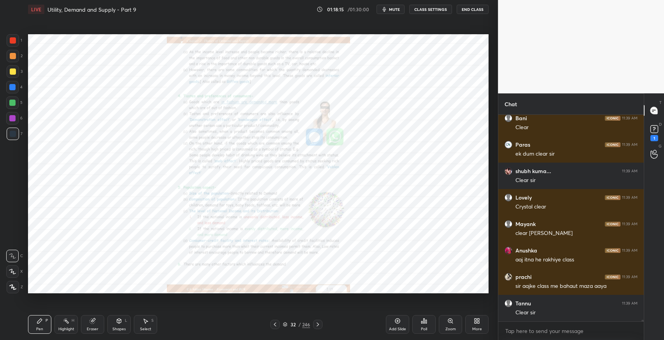
click at [320, 324] on icon at bounding box center [318, 324] width 6 height 6
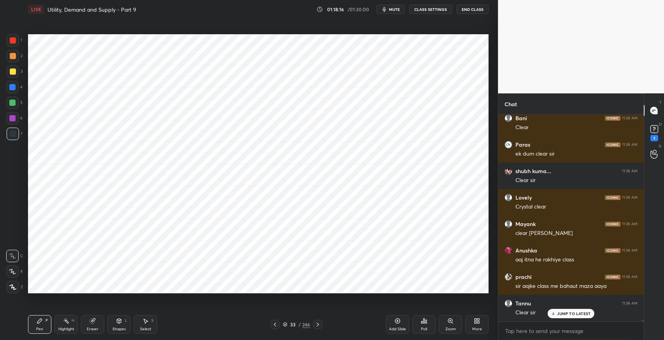
click at [317, 324] on icon at bounding box center [318, 324] width 6 height 6
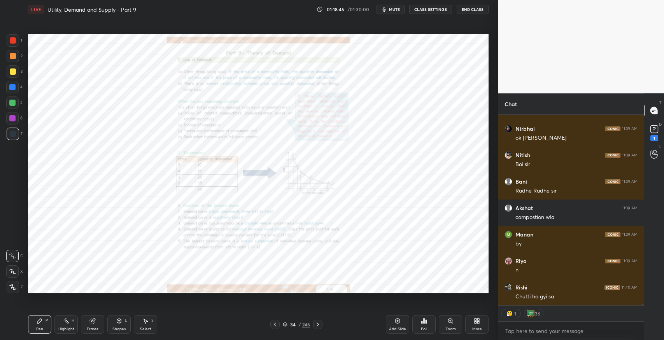
scroll to position [205, 143]
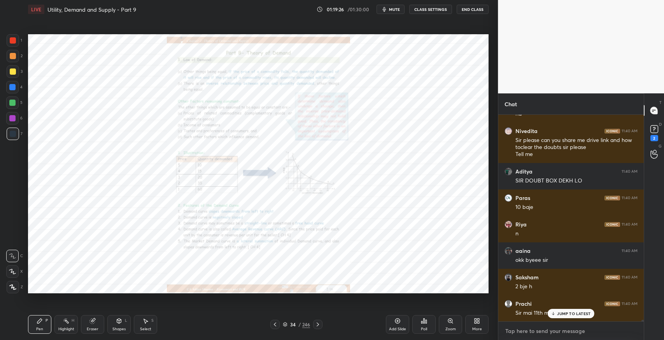
type textarea "x"
click at [512, 334] on textarea at bounding box center [570, 331] width 133 height 12
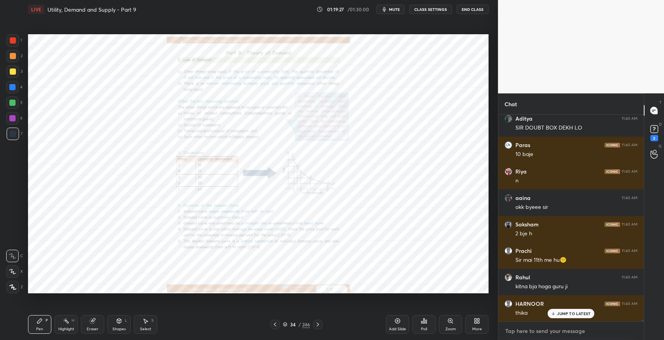
paste textarea "[URL][DOMAIN_NAME]"
type textarea "[URL][DOMAIN_NAME]"
type textarea "x"
type textarea "[URL][DOMAIN_NAME]"
type textarea "x"
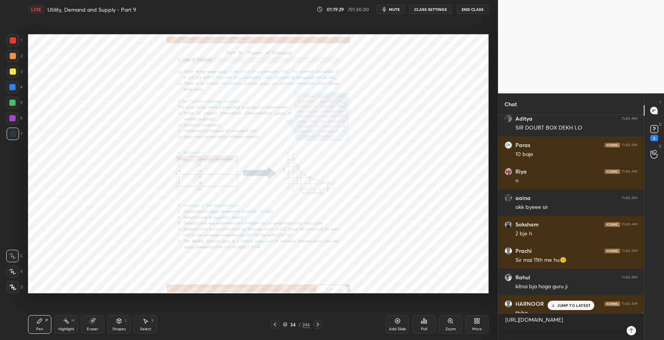
click at [631, 329] on icon at bounding box center [631, 330] width 6 height 6
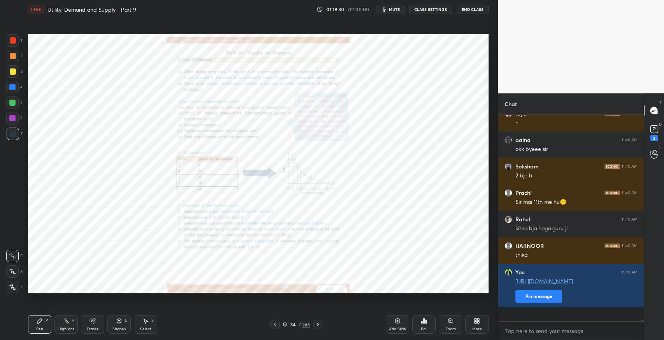
click at [530, 309] on div "Paras 11:40 AM 10 baje Riya 11:40 AM n aaina 11:40 AM okk byeee [PERSON_NAME] 1…" at bounding box center [570, 218] width 145 height 206
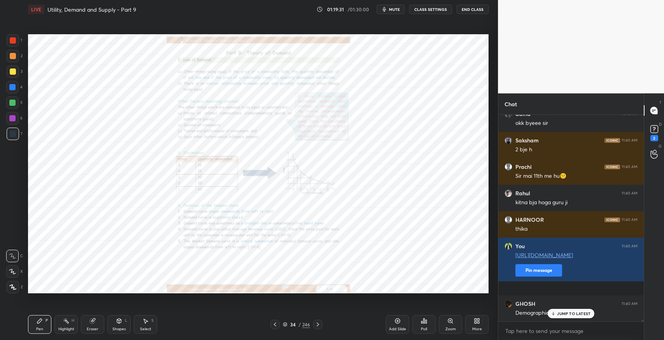
click at [535, 276] on button "Pin message" at bounding box center [538, 270] width 47 height 12
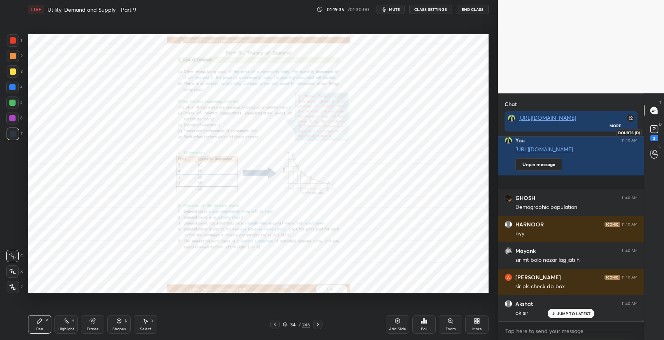
click at [658, 137] on div "2" at bounding box center [654, 132] width 12 height 18
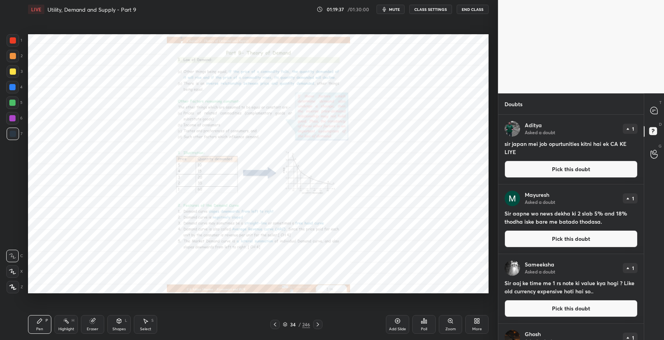
click at [551, 168] on button "Pick this doubt" at bounding box center [570, 169] width 133 height 17
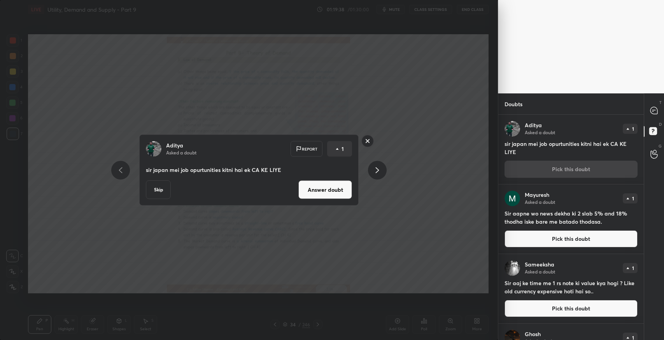
click at [338, 188] on button "Answer doubt" at bounding box center [325, 189] width 54 height 19
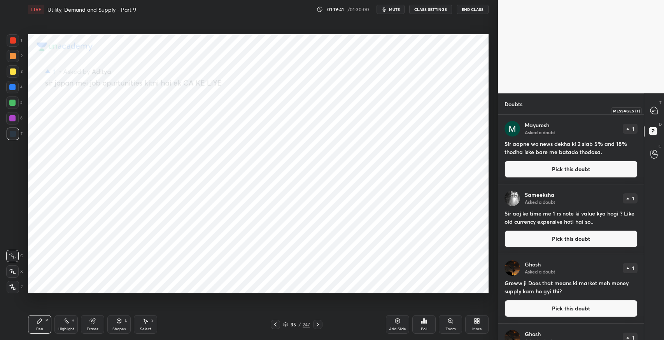
click at [651, 116] on div at bounding box center [654, 110] width 16 height 14
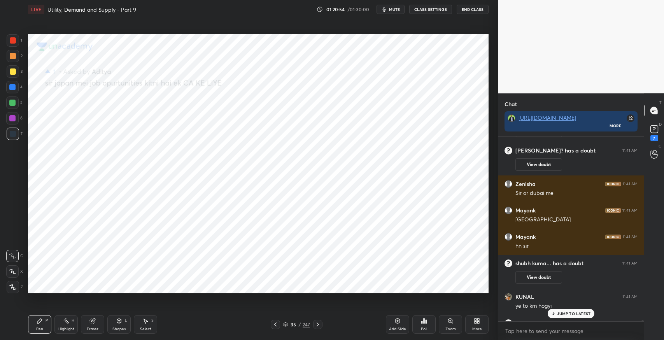
scroll to position [26984, 0]
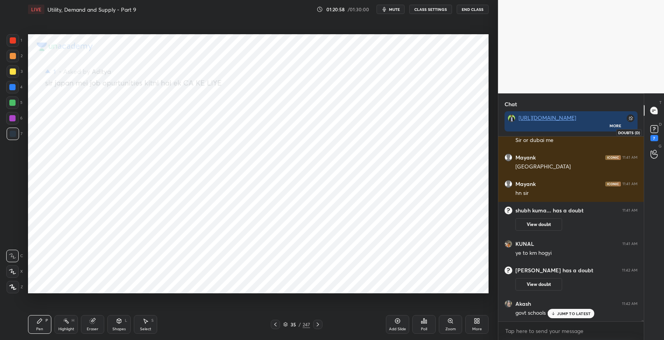
click at [658, 126] on icon at bounding box center [654, 129] width 12 height 12
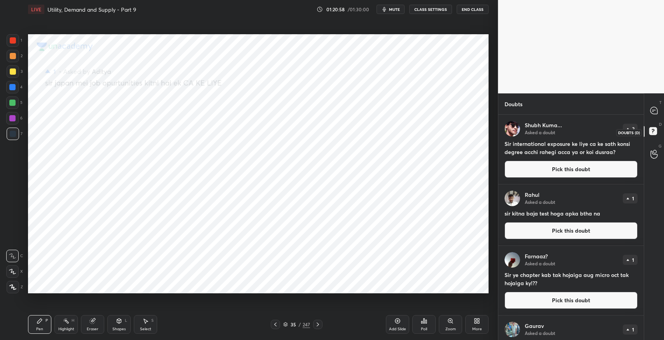
scroll to position [223, 143]
click at [535, 164] on button "Pick this doubt" at bounding box center [570, 169] width 133 height 17
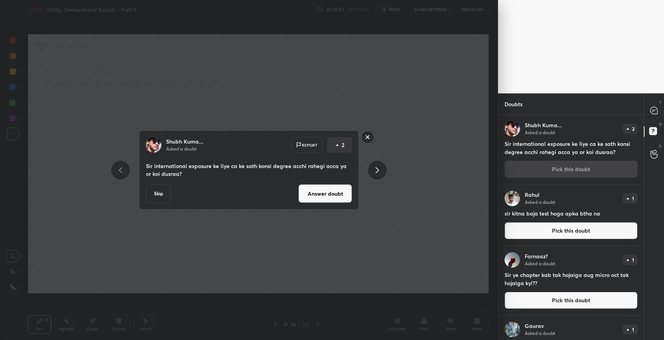
click at [339, 194] on button "Answer doubt" at bounding box center [325, 193] width 54 height 19
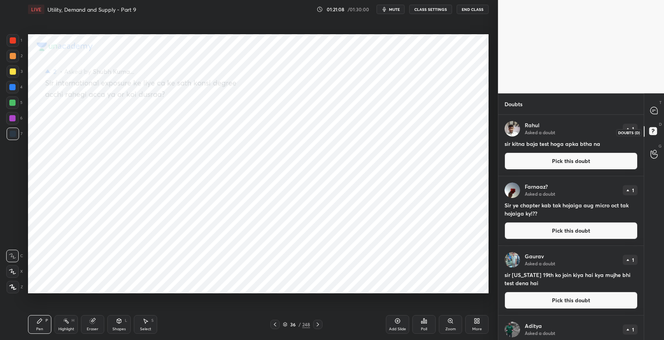
click at [655, 133] on rect at bounding box center [652, 131] width 7 height 7
drag, startPoint x: 612, startPoint y: 156, endPoint x: 519, endPoint y: 173, distance: 95.1
click at [610, 157] on button "Pick this doubt" at bounding box center [570, 160] width 133 height 17
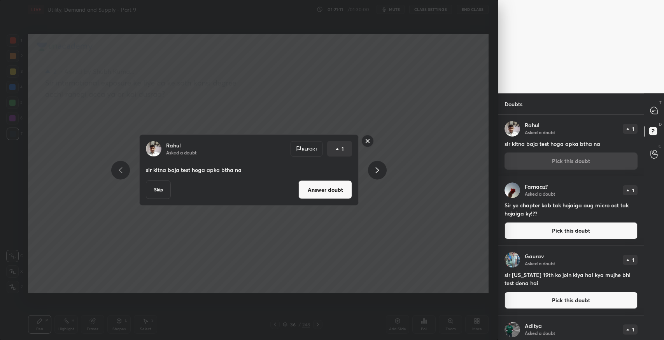
click at [342, 188] on button "Answer doubt" at bounding box center [325, 189] width 54 height 19
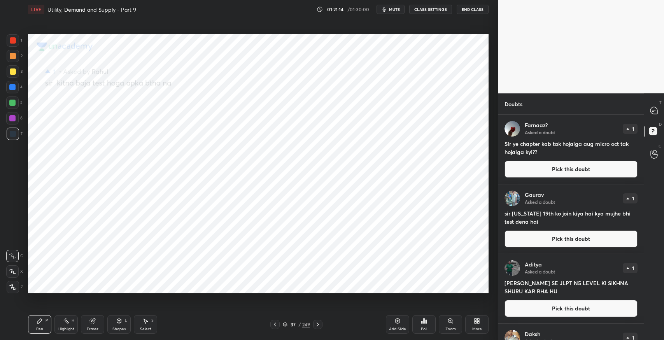
click at [525, 171] on button "Pick this doubt" at bounding box center [570, 169] width 133 height 17
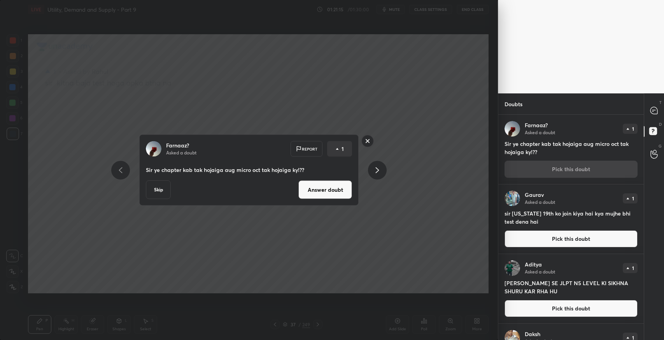
click at [338, 186] on button "Answer doubt" at bounding box center [325, 189] width 54 height 19
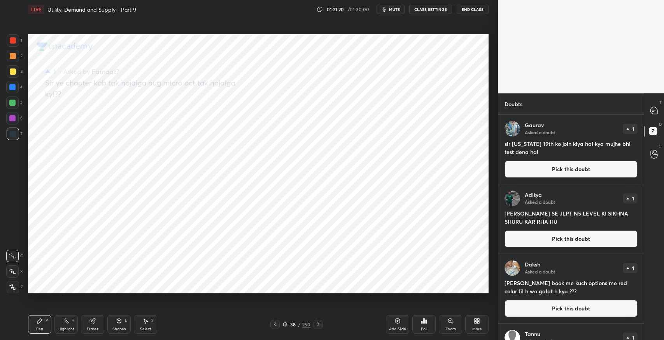
click at [551, 168] on button "Pick this doubt" at bounding box center [570, 169] width 133 height 17
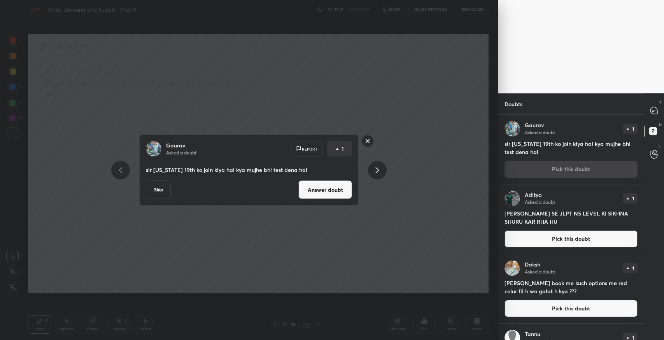
click at [321, 192] on button "Answer doubt" at bounding box center [325, 189] width 54 height 19
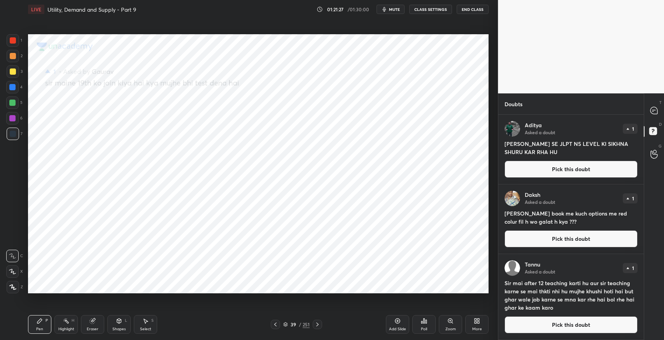
click at [544, 170] on button "Pick this doubt" at bounding box center [570, 169] width 133 height 17
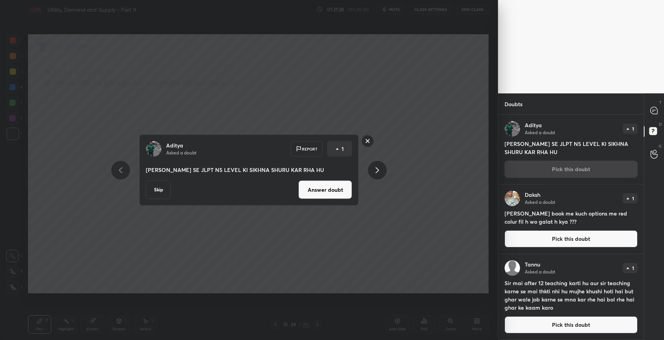
click at [336, 191] on button "Answer doubt" at bounding box center [325, 189] width 54 height 19
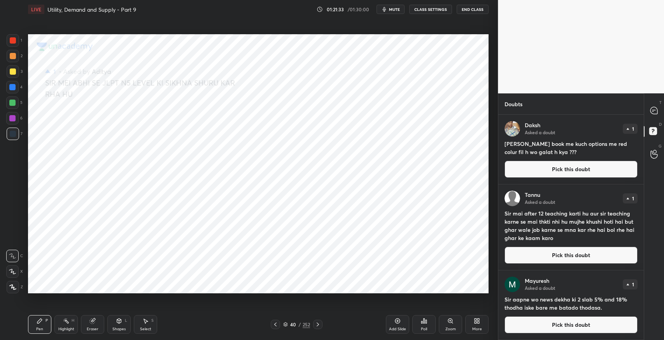
click at [559, 168] on button "Pick this doubt" at bounding box center [570, 169] width 133 height 17
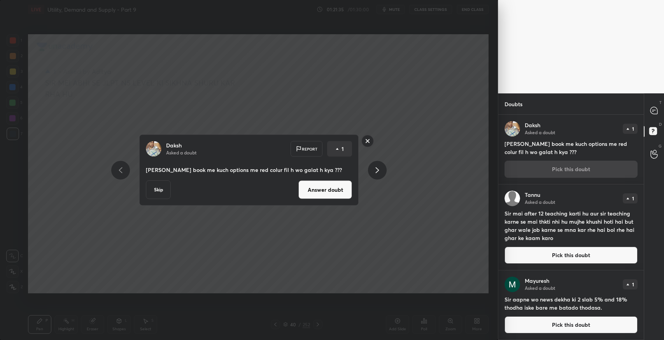
click at [316, 190] on button "Answer doubt" at bounding box center [325, 189] width 54 height 19
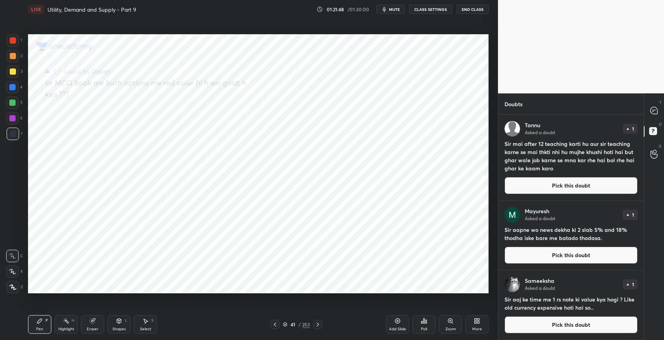
click at [567, 188] on button "Pick this doubt" at bounding box center [570, 185] width 133 height 17
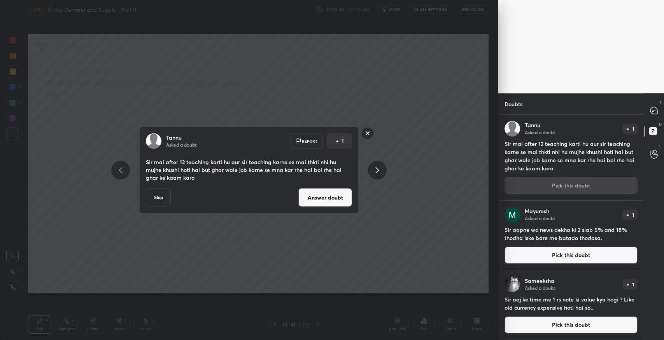
click at [329, 197] on button "Answer doubt" at bounding box center [325, 197] width 54 height 19
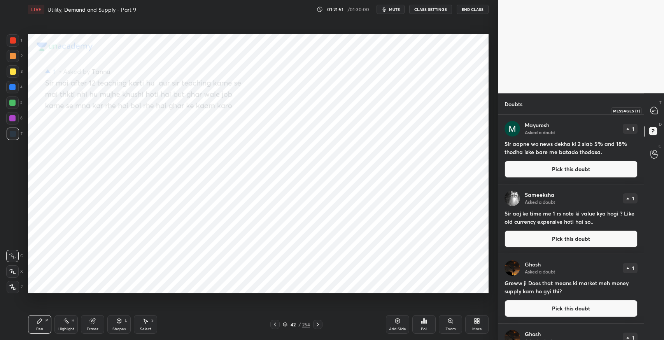
click at [648, 116] on div at bounding box center [654, 110] width 16 height 14
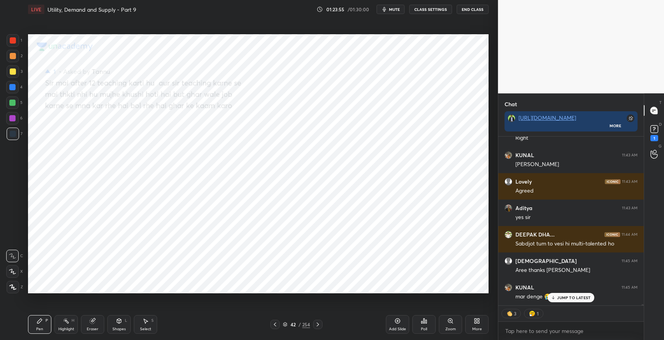
scroll to position [27277, 0]
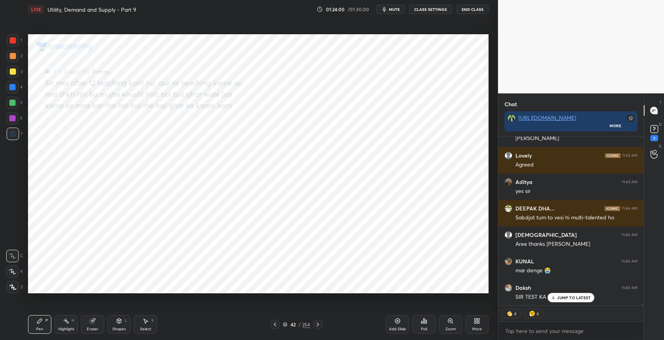
click at [565, 297] on p "JUMP TO LATEST" at bounding box center [573, 297] width 33 height 5
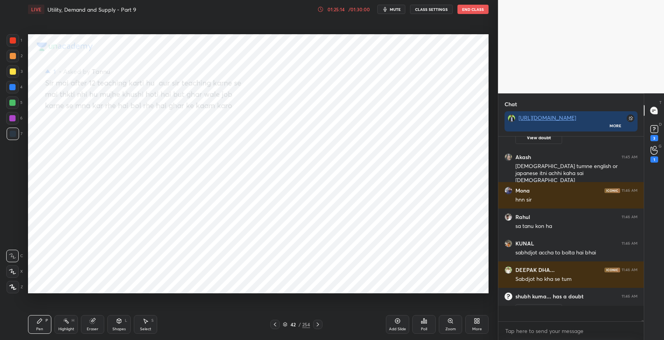
scroll to position [27383, 0]
click at [658, 129] on icon at bounding box center [654, 129] width 12 height 12
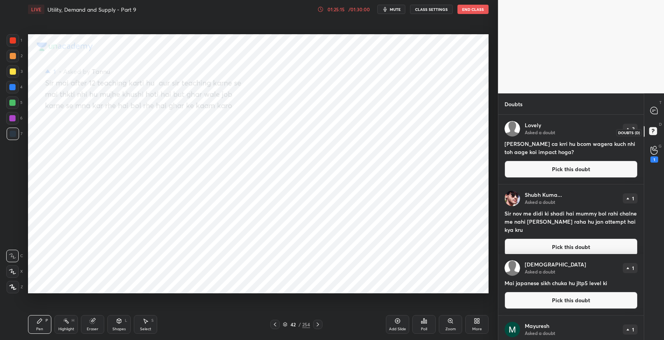
scroll to position [223, 143]
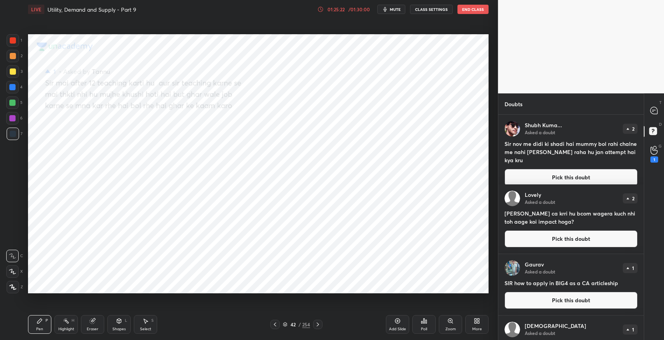
click at [555, 172] on button "Pick this doubt" at bounding box center [570, 177] width 133 height 17
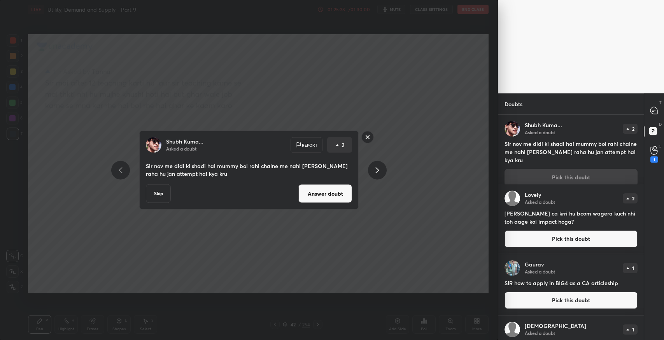
click at [345, 193] on button "Answer doubt" at bounding box center [325, 193] width 54 height 19
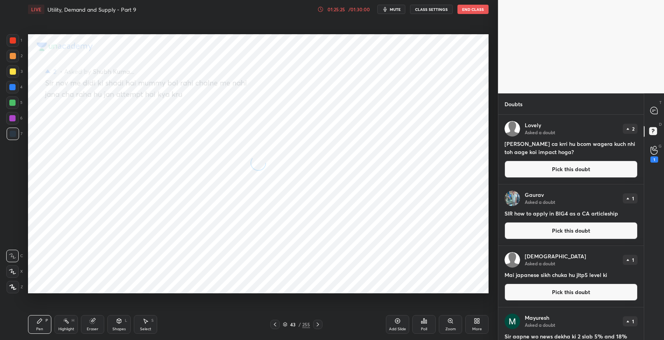
click at [567, 171] on button "Pick this doubt" at bounding box center [570, 169] width 133 height 17
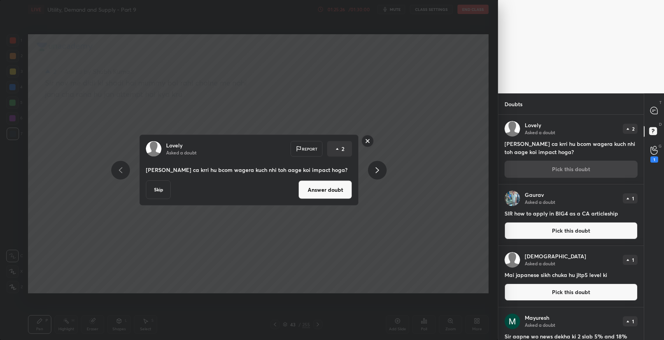
click at [316, 188] on button "Answer doubt" at bounding box center [325, 189] width 54 height 19
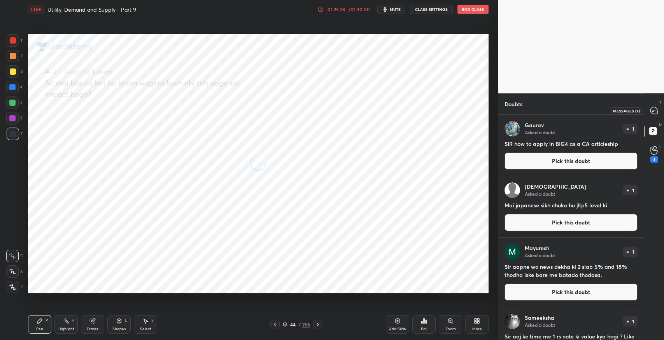
click at [653, 110] on icon at bounding box center [653, 110] width 7 height 7
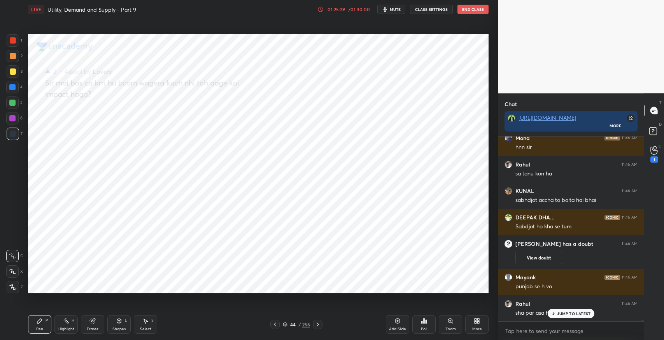
scroll to position [27473, 0]
click at [656, 129] on rect at bounding box center [652, 131] width 7 height 7
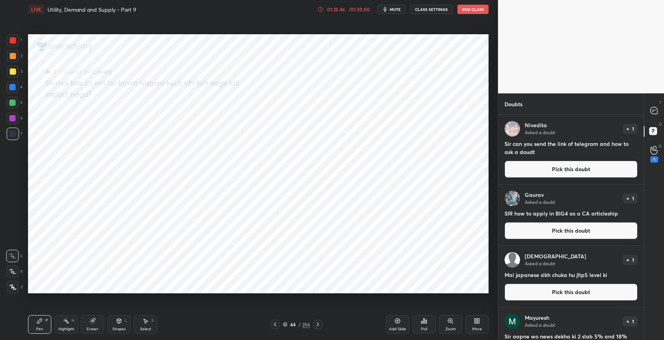
click at [572, 170] on button "Pick this doubt" at bounding box center [570, 169] width 133 height 17
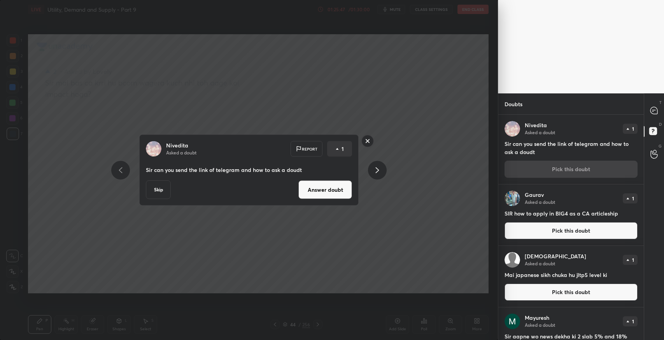
click at [330, 193] on button "Answer doubt" at bounding box center [325, 189] width 54 height 19
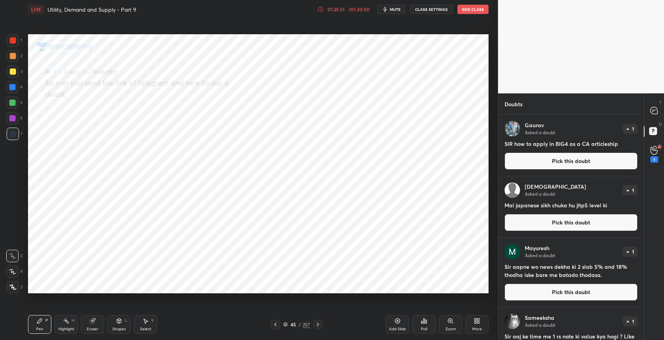
click at [552, 161] on button "Pick this doubt" at bounding box center [570, 160] width 133 height 17
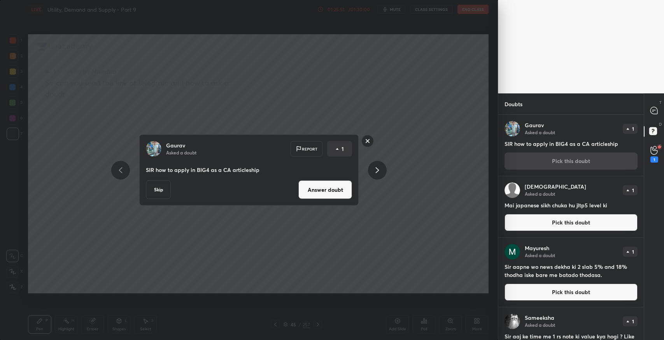
click at [340, 192] on button "Answer doubt" at bounding box center [325, 189] width 54 height 19
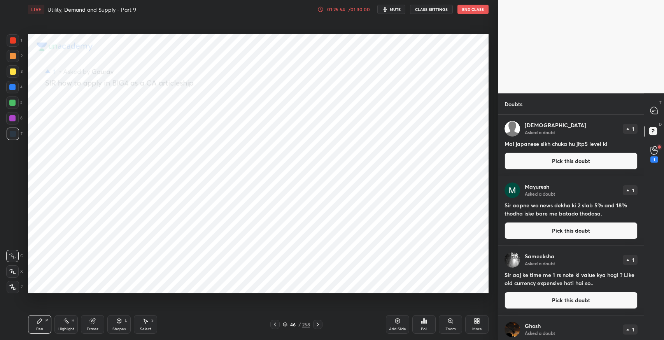
click at [533, 163] on button "Pick this doubt" at bounding box center [570, 160] width 133 height 17
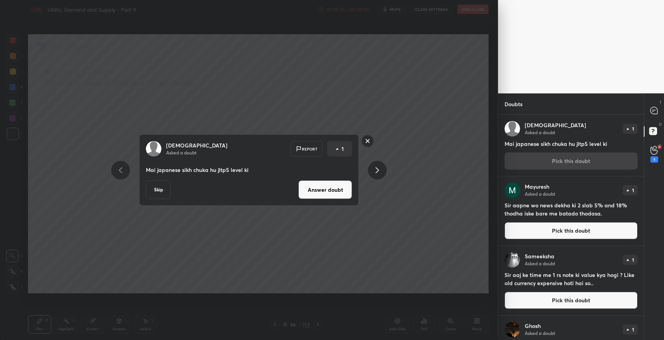
click at [332, 188] on button "Answer doubt" at bounding box center [325, 189] width 54 height 19
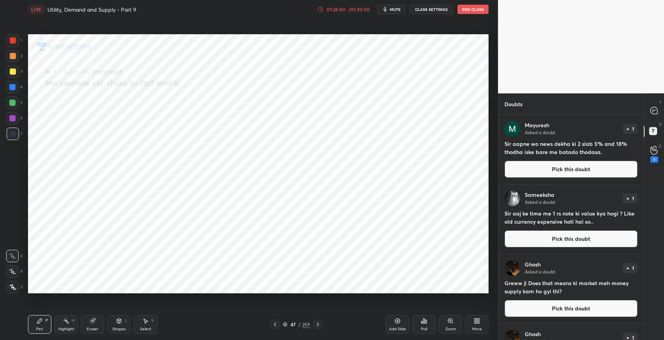
click at [529, 166] on button "Pick this doubt" at bounding box center [570, 169] width 133 height 17
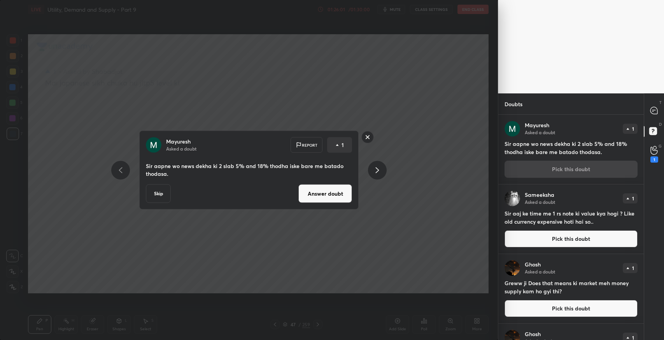
click at [329, 197] on button "Answer doubt" at bounding box center [325, 193] width 54 height 19
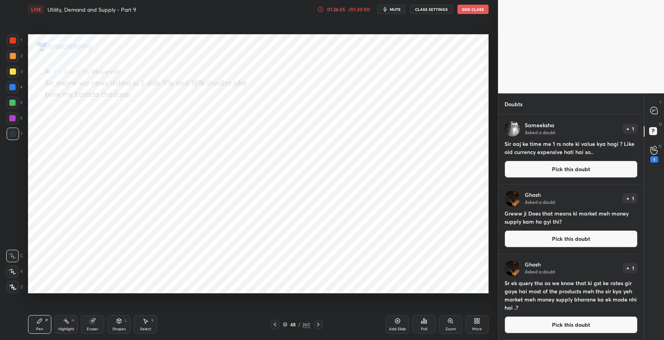
click at [578, 175] on button "Pick this doubt" at bounding box center [570, 169] width 133 height 17
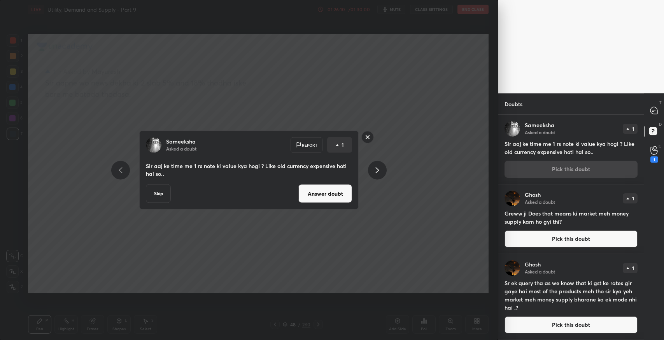
click at [334, 192] on button "Answer doubt" at bounding box center [325, 193] width 54 height 19
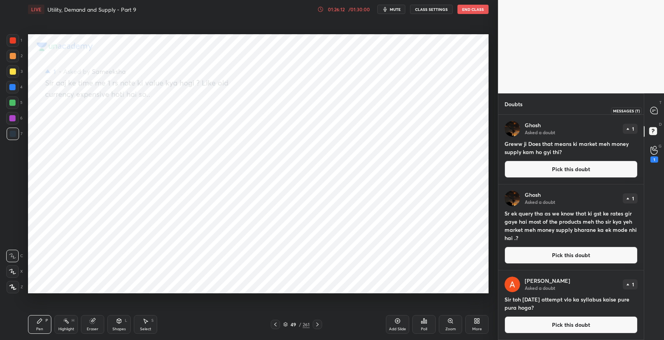
click at [656, 117] on div at bounding box center [654, 110] width 16 height 14
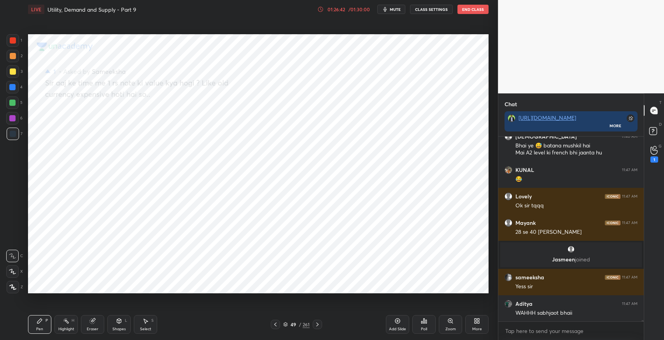
scroll to position [27465, 0]
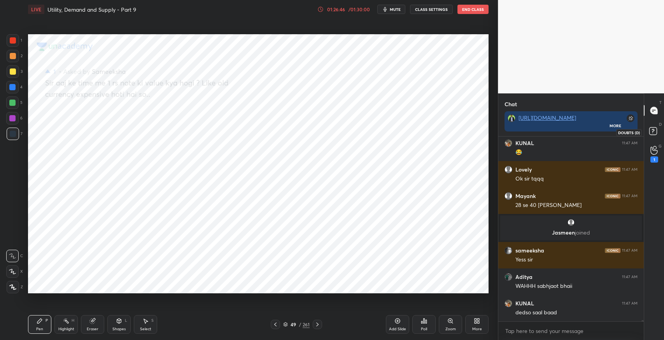
click at [654, 128] on rect at bounding box center [652, 131] width 7 height 7
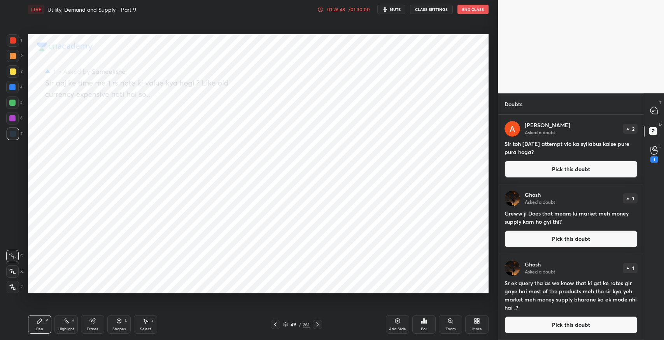
click at [559, 172] on button "Pick this doubt" at bounding box center [570, 169] width 133 height 17
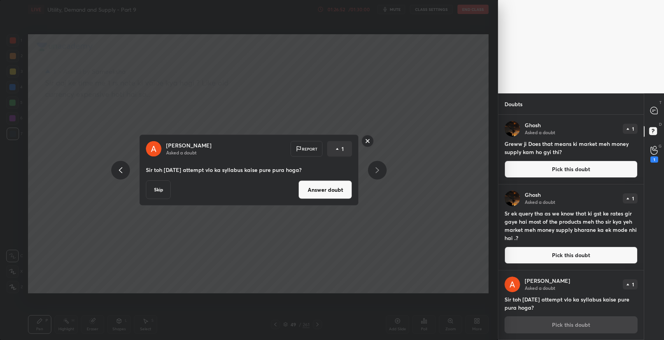
click at [326, 190] on button "Answer doubt" at bounding box center [325, 189] width 54 height 19
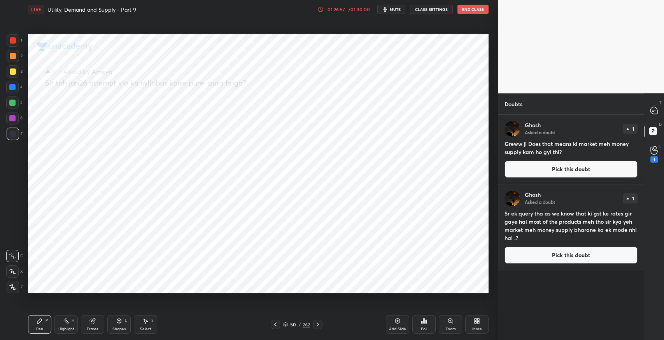
click at [528, 171] on button "Pick this doubt" at bounding box center [570, 169] width 133 height 17
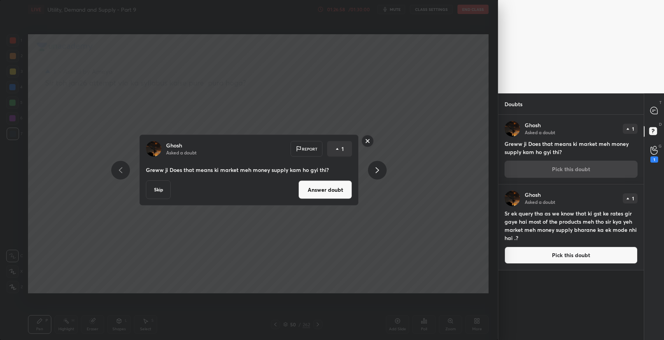
click at [335, 187] on button "Answer doubt" at bounding box center [325, 189] width 54 height 19
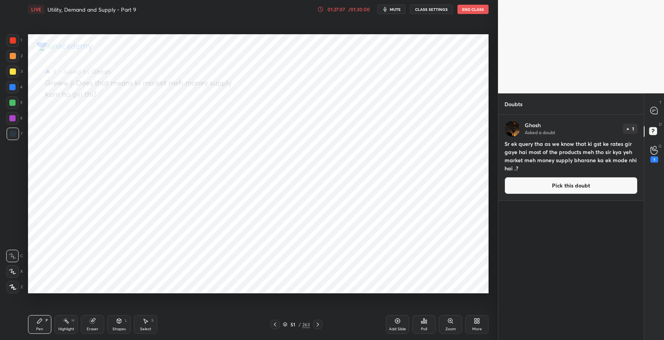
click at [528, 185] on button "Pick this doubt" at bounding box center [570, 185] width 133 height 17
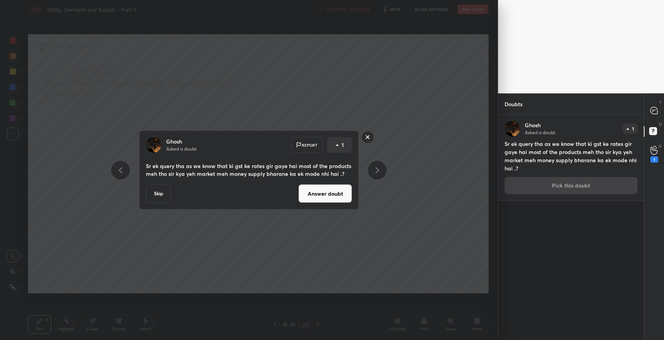
click at [347, 196] on button "Answer doubt" at bounding box center [325, 193] width 54 height 19
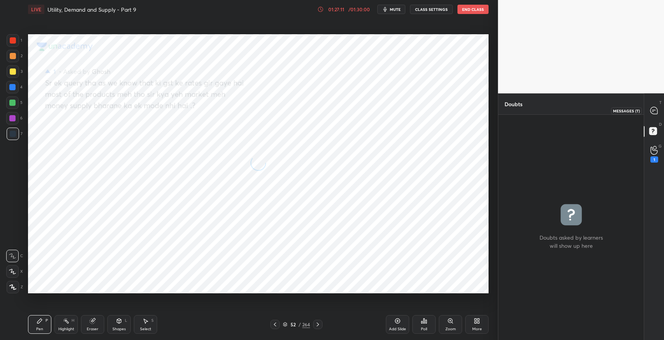
drag, startPoint x: 656, startPoint y: 114, endPoint x: 647, endPoint y: 124, distance: 13.8
click at [656, 114] on icon at bounding box center [654, 111] width 8 height 8
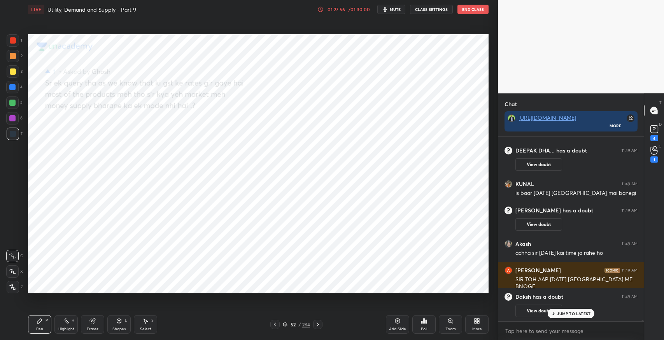
scroll to position [27705, 0]
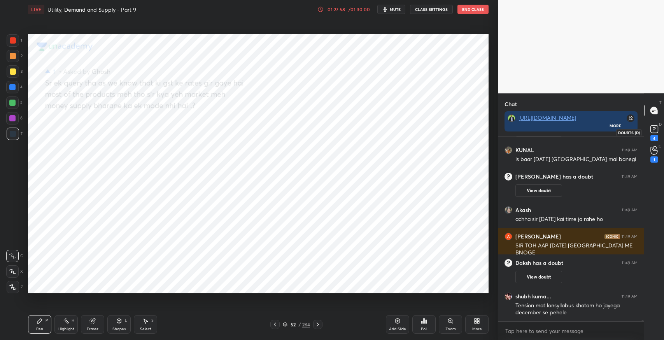
click at [653, 132] on rect at bounding box center [653, 129] width 7 height 7
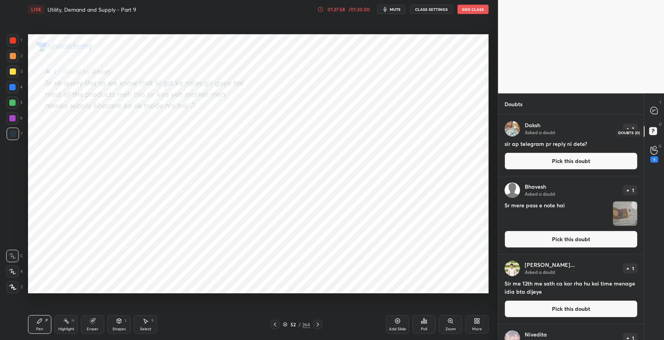
scroll to position [223, 143]
click at [564, 165] on button "Pick this doubt" at bounding box center [570, 160] width 133 height 17
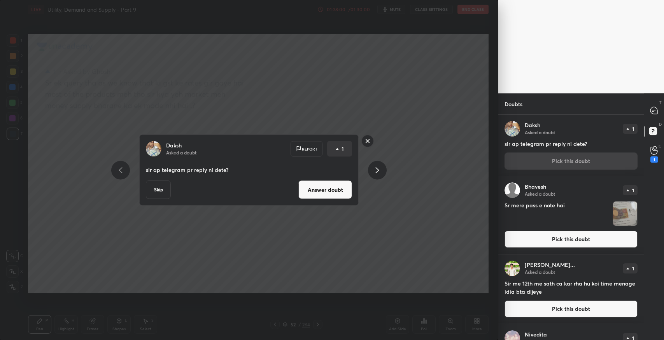
click at [320, 191] on button "Answer doubt" at bounding box center [325, 189] width 54 height 19
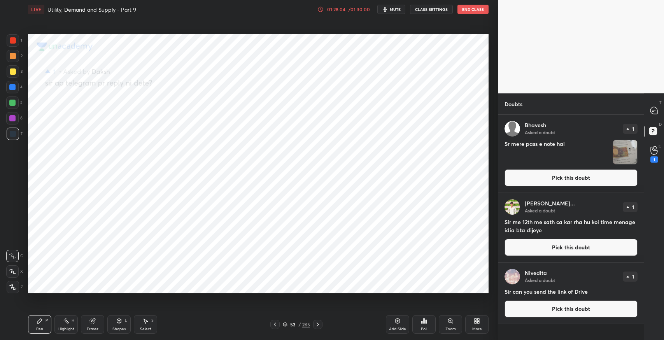
click at [577, 179] on button "Pick this doubt" at bounding box center [570, 177] width 133 height 17
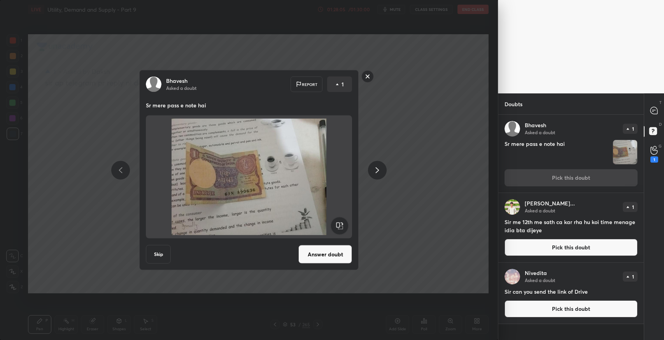
click at [318, 250] on button "Answer doubt" at bounding box center [325, 254] width 54 height 19
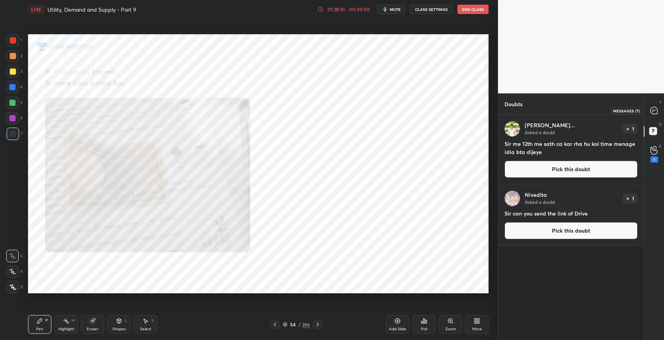
click at [656, 112] on icon at bounding box center [653, 110] width 7 height 7
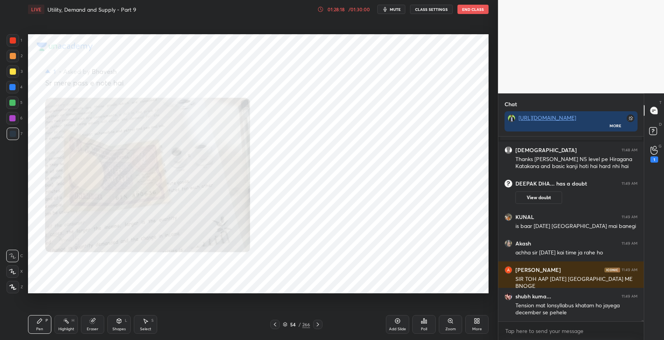
scroll to position [27815, 0]
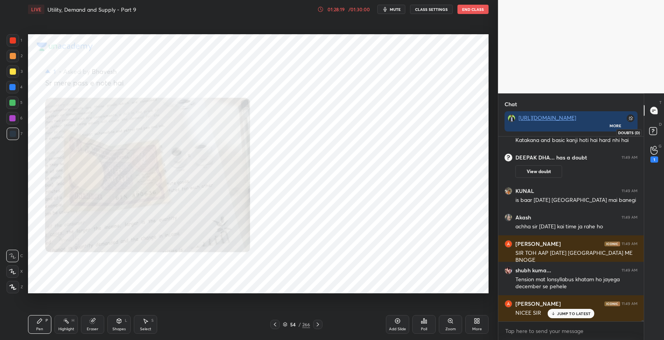
click at [653, 132] on rect at bounding box center [652, 131] width 7 height 7
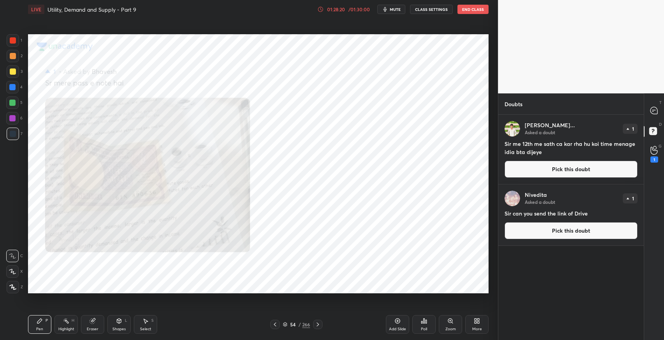
click at [570, 168] on button "Pick this doubt" at bounding box center [570, 169] width 133 height 17
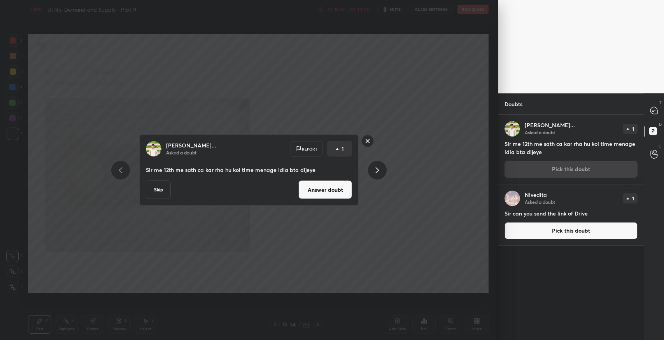
click at [324, 193] on button "Answer doubt" at bounding box center [325, 189] width 54 height 19
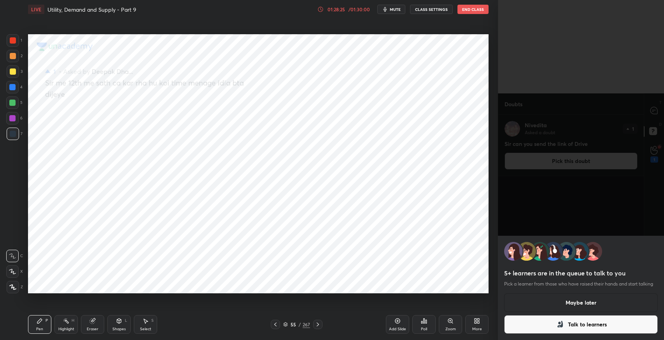
click at [644, 138] on div "5+ learners are in the queue to talk to you Pick a learner from those who have …" at bounding box center [581, 170] width 166 height 340
click at [581, 299] on button "Maybe later" at bounding box center [581, 302] width 154 height 19
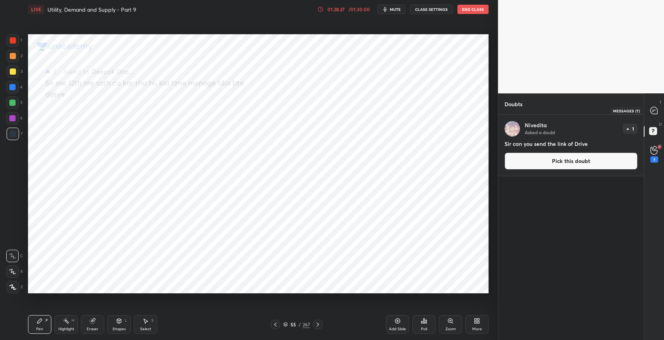
click at [658, 109] on div at bounding box center [654, 110] width 16 height 14
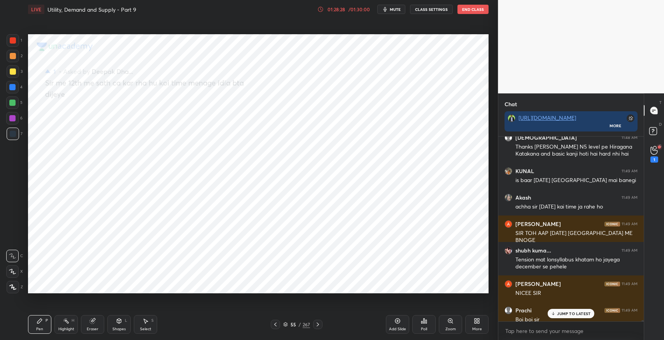
scroll to position [183, 143]
click at [554, 313] on icon at bounding box center [553, 313] width 5 height 5
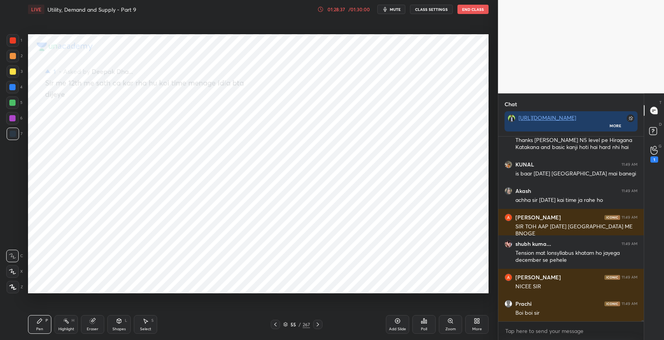
click at [504, 331] on div "x" at bounding box center [570, 331] width 145 height 18
type textarea "x"
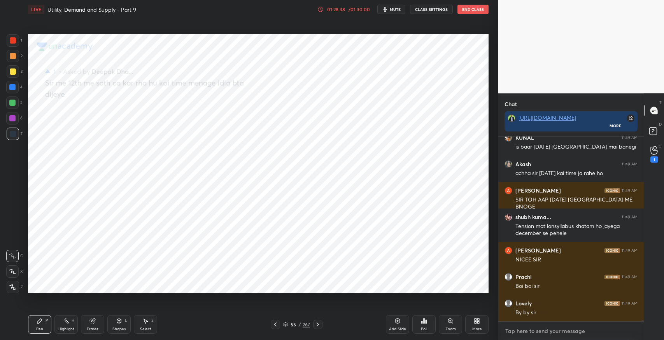
scroll to position [27861, 0]
paste textarea "[URL][DOMAIN_NAME]"
type textarea "[URL][DOMAIN_NAME]"
type textarea "x"
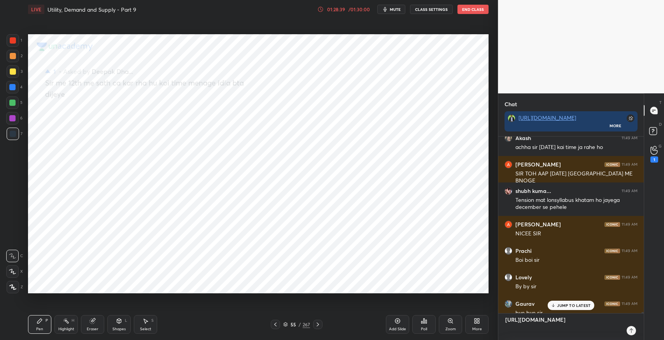
scroll to position [198, 143]
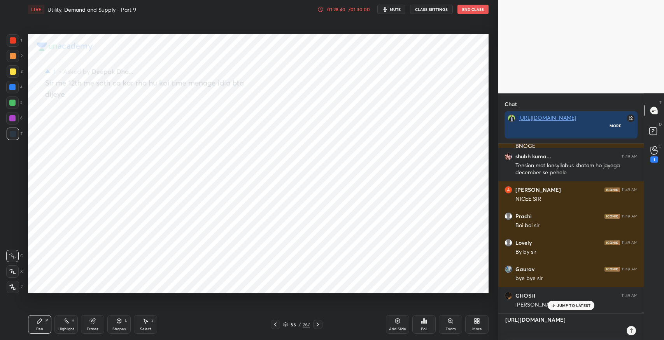
type textarea "[URL][DOMAIN_NAME]"
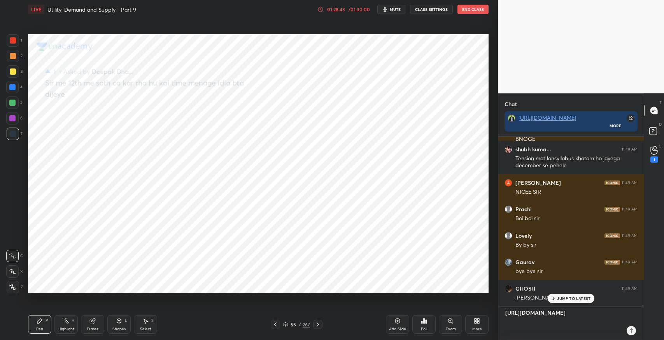
type textarea "x"
click at [546, 334] on textarea "[URL][DOMAIN_NAME]" at bounding box center [562, 322] width 117 height 33
type textarea "[URL][DOMAIN_NAME]"
type textarea "x"
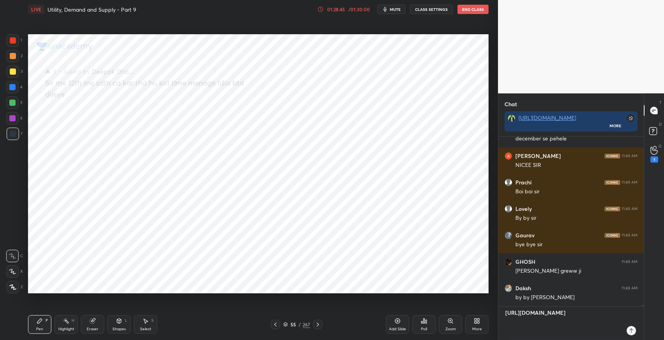
type textarea "[URL][DOMAIN_NAME]"
type textarea "x"
type textarea "[URL][DOMAIN_NAME]"
type textarea "x"
type textarea "[URL][DOMAIN_NAME]"
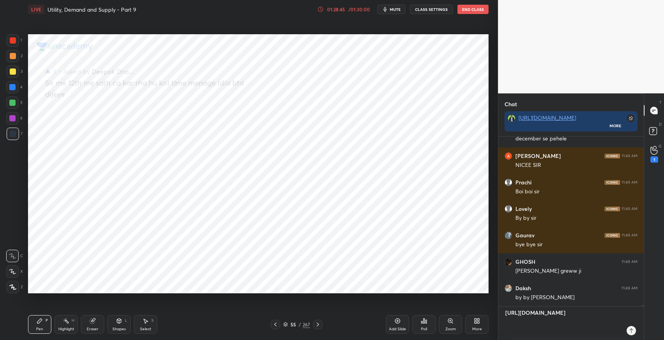
type textarea "x"
type textarea "[URL][DOMAIN_NAME]"
type textarea "x"
type textarea "[URL][DOMAIN_NAME]"
type textarea "x"
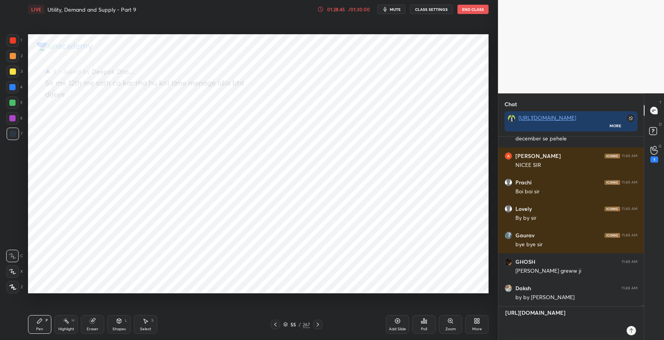
type textarea "[URL][DOMAIN_NAME]"
type textarea "x"
type textarea "[URL][DOMAIN_NAME]"
type textarea "x"
type textarea "[URL][DOMAIN_NAME]"
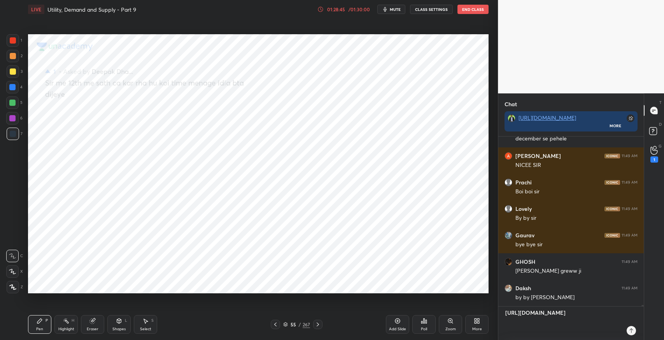
type textarea "x"
type textarea "[URL][DOMAIN_NAME]"
type textarea "x"
type textarea "[URL][DOMAIN_NAME]"
type textarea "x"
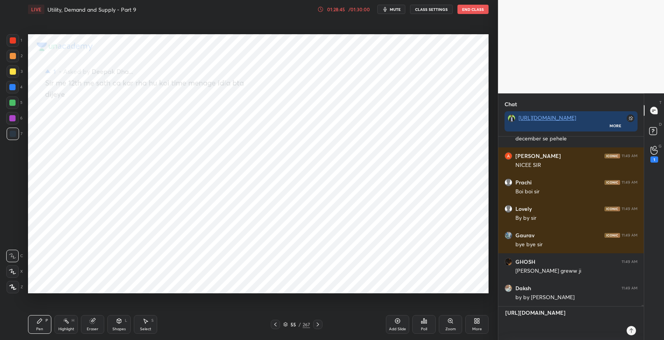
type textarea "[URL][DOMAIN_NAME]"
type textarea "x"
type textarea "[URL][DOMAIN_NAME]"
type textarea "x"
type textarea "[URL][DOMAIN_NAME]"
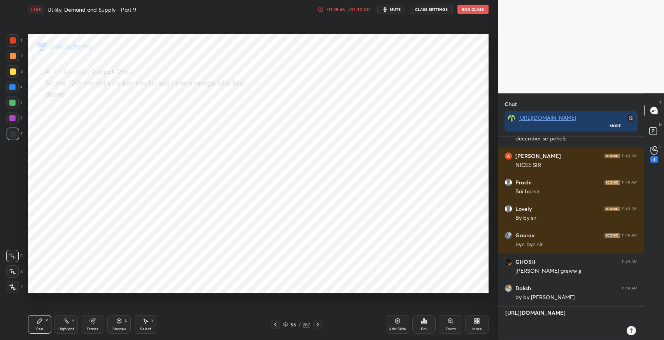
type textarea "x"
type textarea "[URL][DOMAIN_NAME]"
type textarea "x"
type textarea "[URL][DOMAIN_NAME]"
type textarea "x"
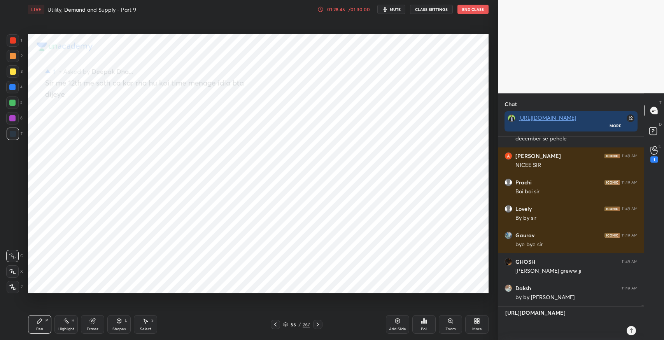
type textarea "[URL][DOMAIN_NAME]"
type textarea "x"
type textarea "[URL][DOMAIN_NAME]"
type textarea "x"
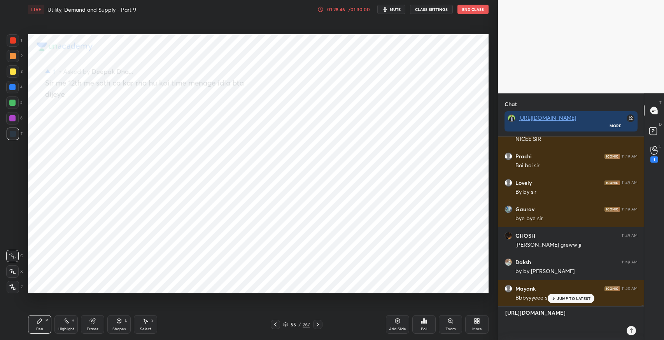
paste textarea "[URL][DOMAIN_NAME]"
type textarea "[URL][DOMAIN_NAME] [URL][DOMAIN_NAME]"
type textarea "x"
type textarea "[URL][DOMAIN_NAME] [URL][DOMAIN_NAME]"
type textarea "x"
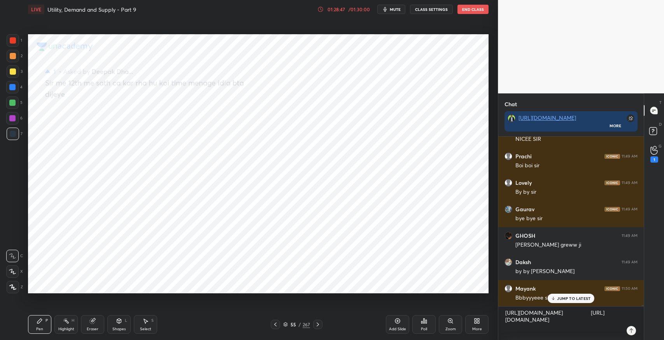
click at [631, 331] on icon at bounding box center [630, 330] width 3 height 5
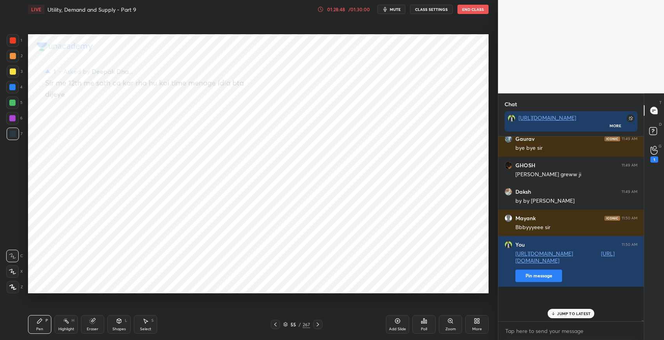
click at [528, 282] on button "Pin message" at bounding box center [538, 275] width 47 height 12
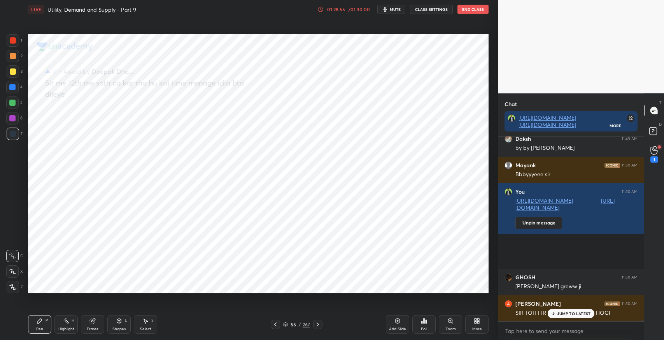
click at [576, 318] on div "JUMP TO LATEST" at bounding box center [571, 313] width 47 height 9
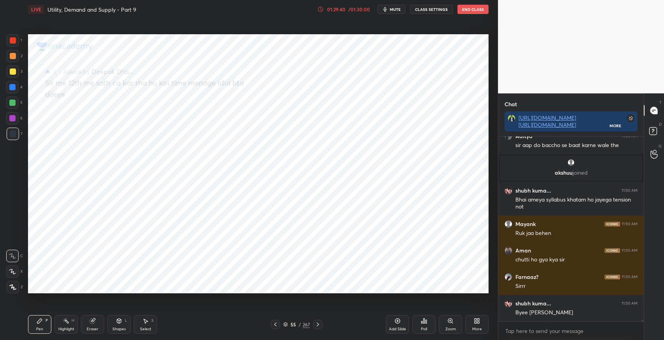
click at [476, 9] on button "End Class" at bounding box center [472, 9] width 31 height 9
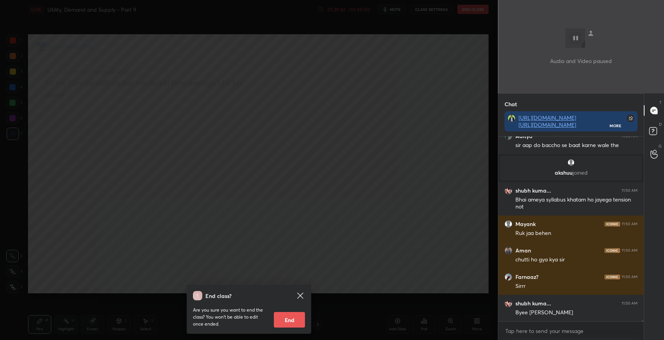
click at [292, 320] on button "End" at bounding box center [289, 320] width 31 height 16
type textarea "x"
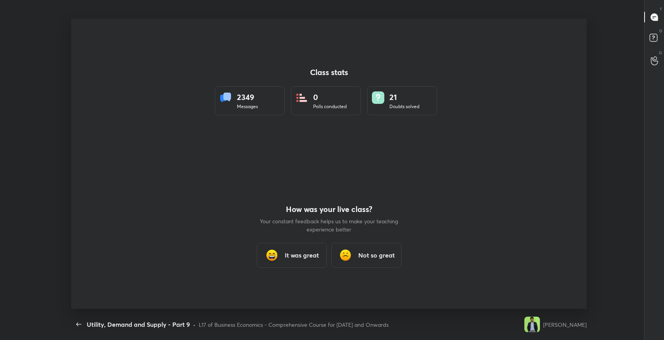
click at [288, 257] on h3 "It was great" at bounding box center [301, 254] width 34 height 9
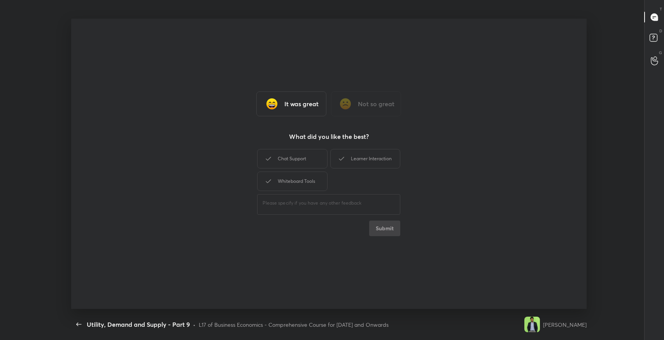
click at [295, 160] on div "Chat Support" at bounding box center [292, 158] width 70 height 19
click at [334, 157] on div "Learner Interaction" at bounding box center [365, 158] width 70 height 19
click at [310, 181] on div "Whiteboard Tools" at bounding box center [292, 180] width 70 height 19
click at [369, 226] on button "Submit" at bounding box center [384, 228] width 31 height 16
